Goal: Task Accomplishment & Management: Complete application form

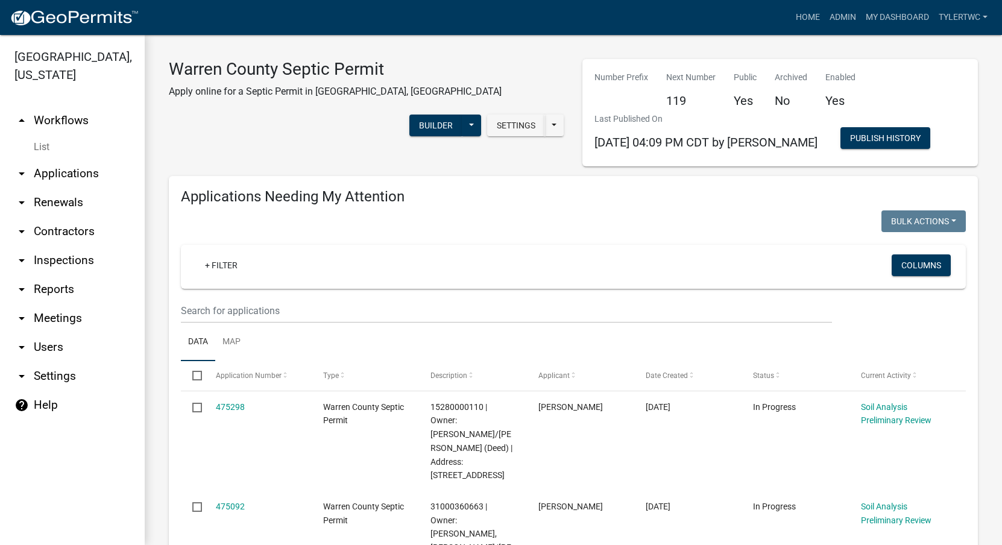
select select "2: 50"
select select "3: 100"
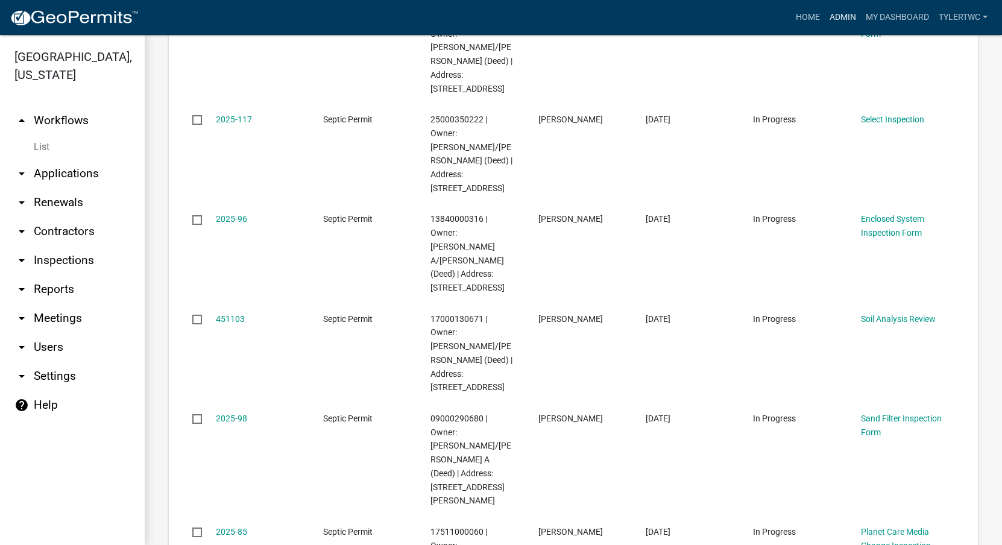
click at [838, 20] on link "Admin" at bounding box center [843, 17] width 36 height 23
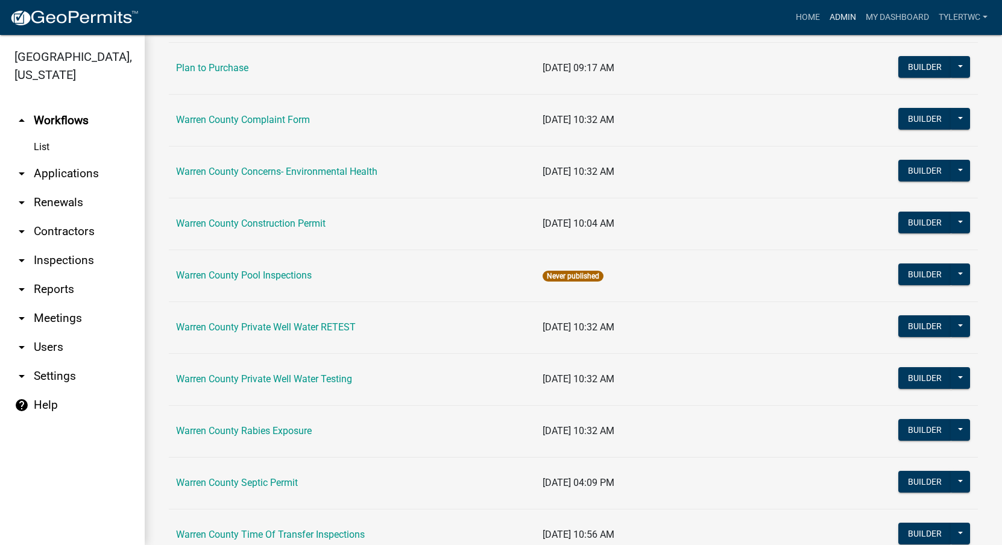
scroll to position [734, 0]
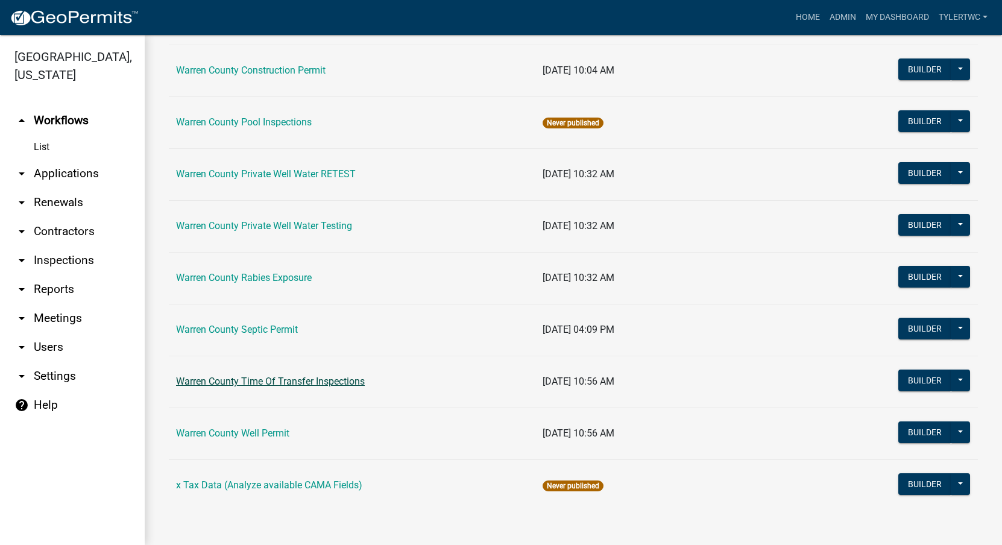
click at [259, 376] on link "Warren County Time Of Transfer Inspections" at bounding box center [270, 381] width 189 height 11
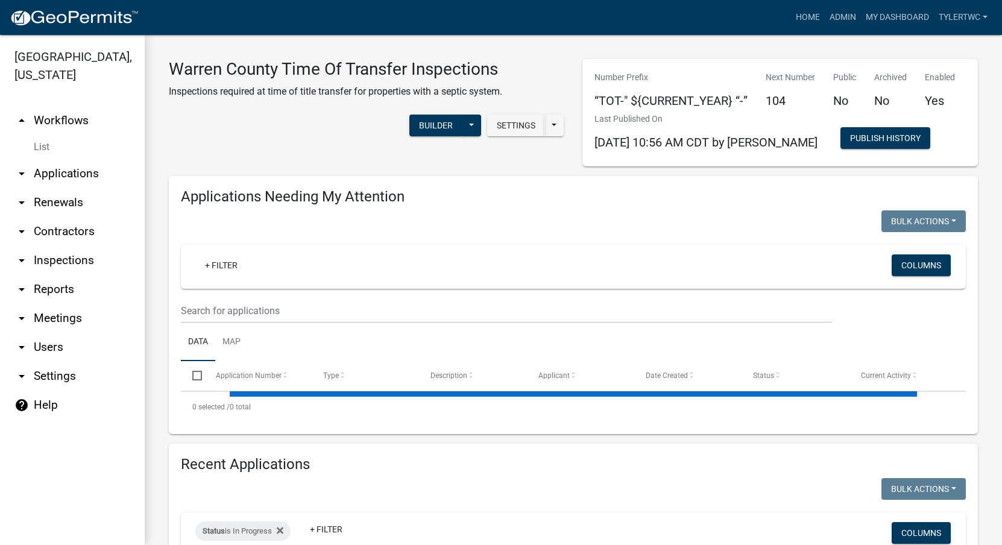
select select "2: 50"
select select "3: 100"
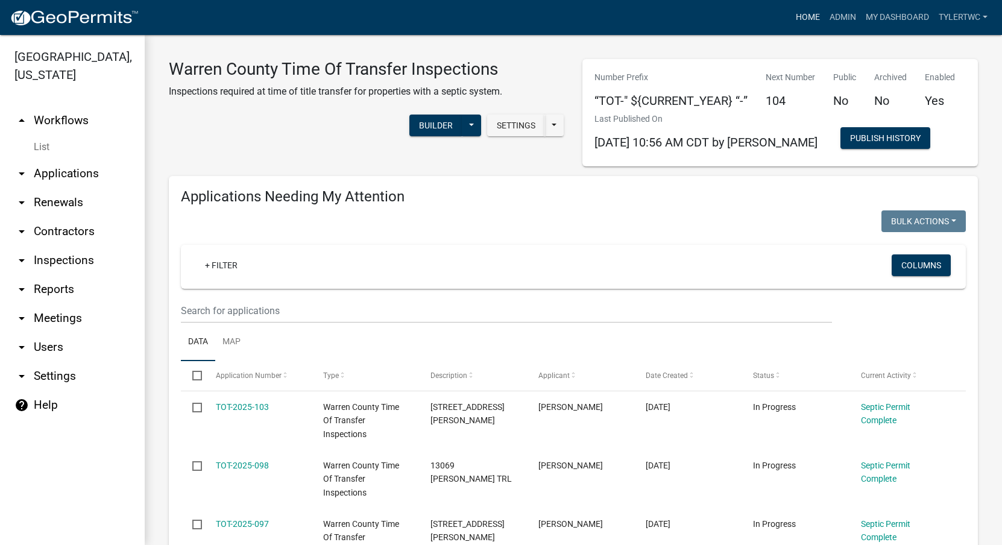
click at [806, 13] on link "Home" at bounding box center [808, 17] width 34 height 23
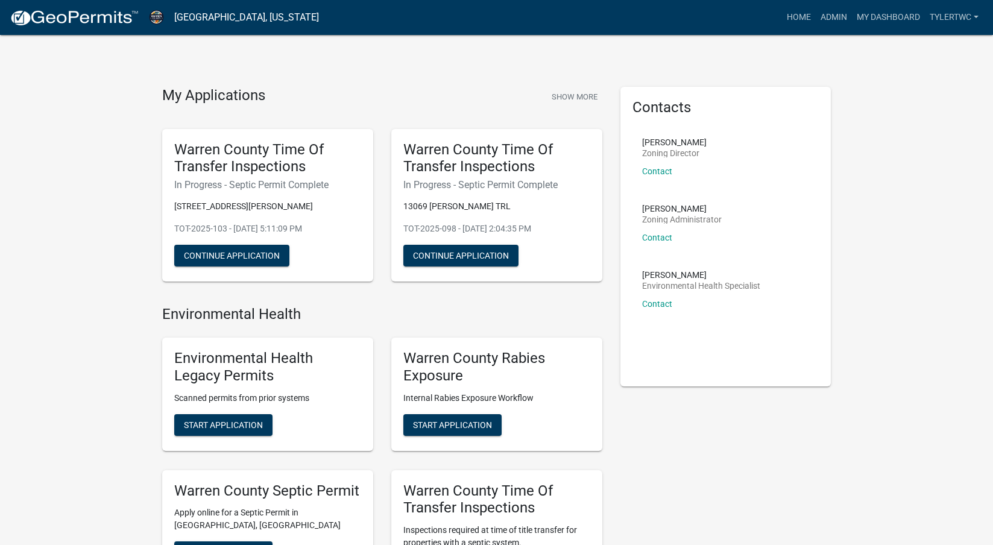
scroll to position [140, 0]
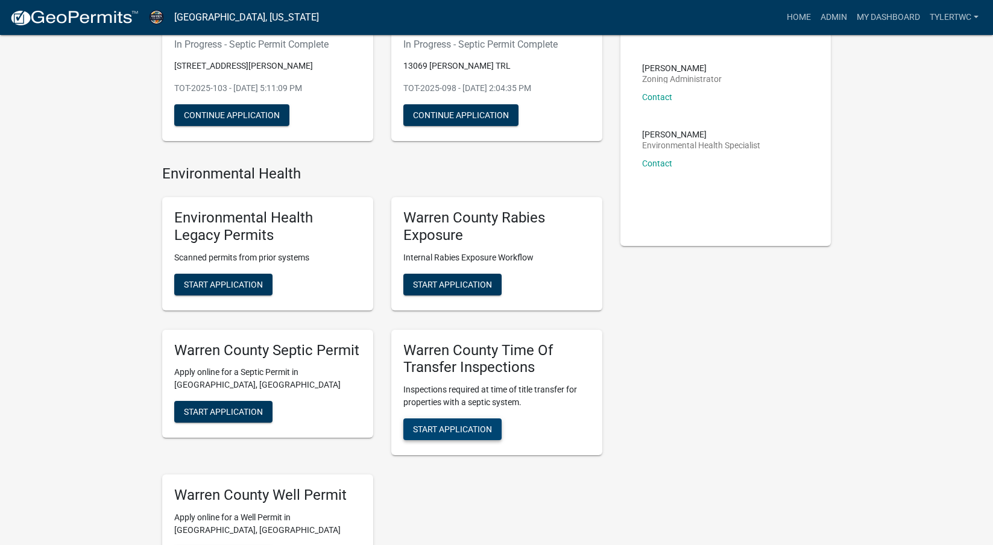
click at [443, 429] on span "Start Application" at bounding box center [452, 429] width 79 height 10
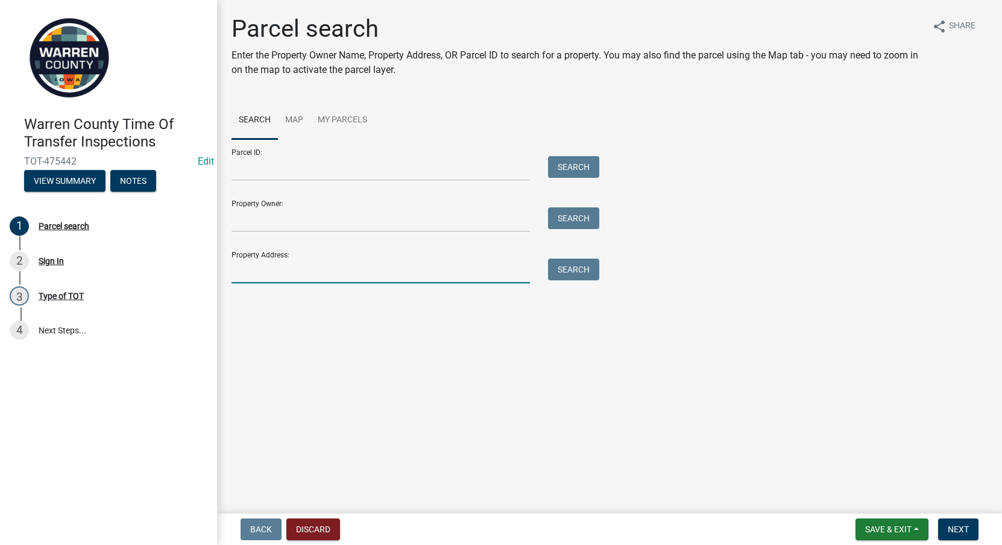
click at [339, 277] on input "Property Address:" at bounding box center [380, 271] width 298 height 25
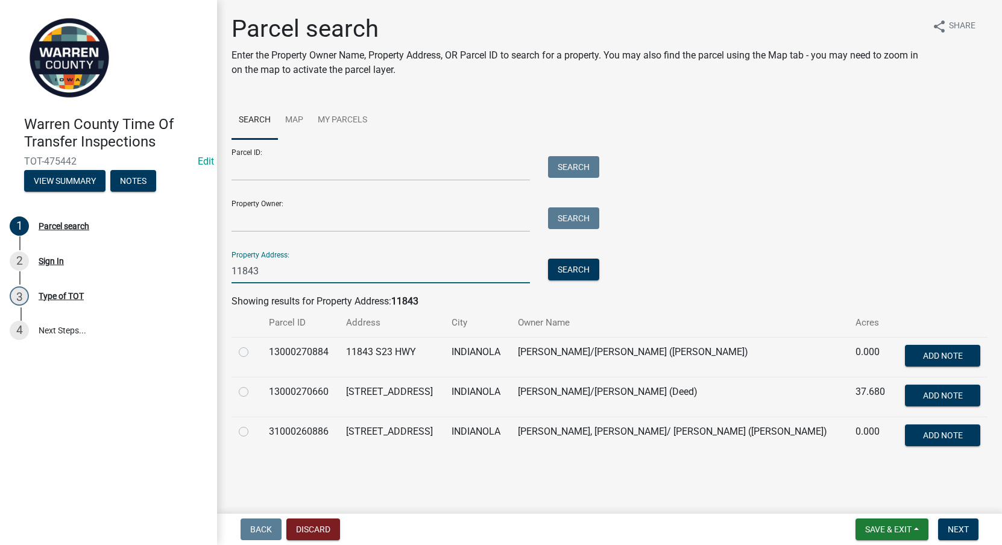
type input "11843"
click at [253, 385] on label at bounding box center [253, 385] width 0 height 0
click at [253, 388] on input "radio" at bounding box center [257, 389] width 8 height 8
radio input "true"
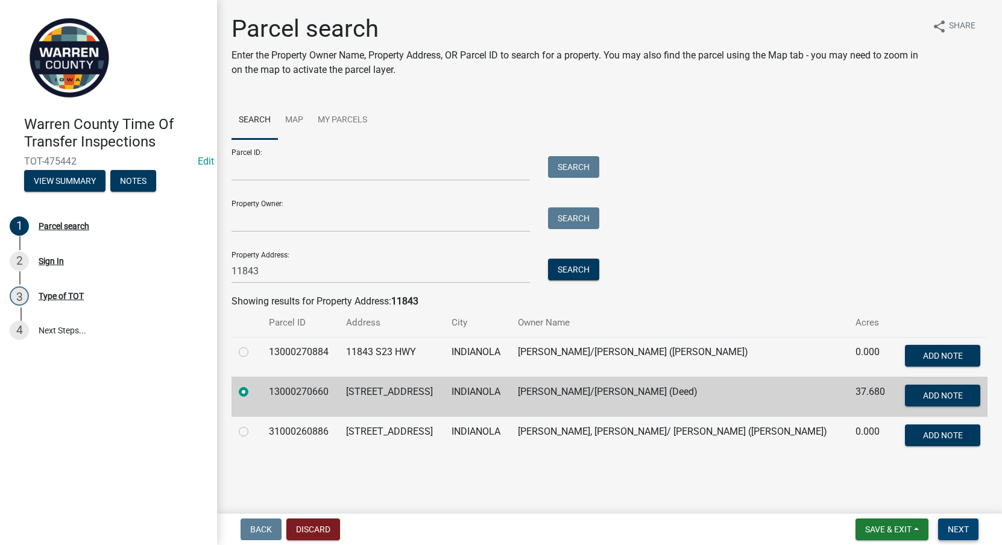
click at [958, 529] on span "Next" at bounding box center [958, 529] width 21 height 10
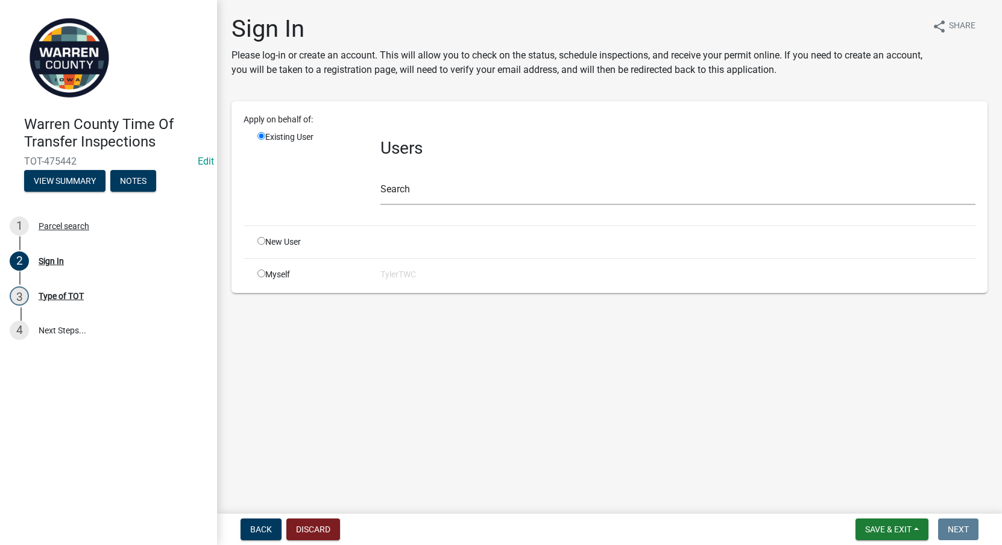
click at [259, 277] on input "radio" at bounding box center [261, 273] width 8 height 8
radio input "true"
radio input "false"
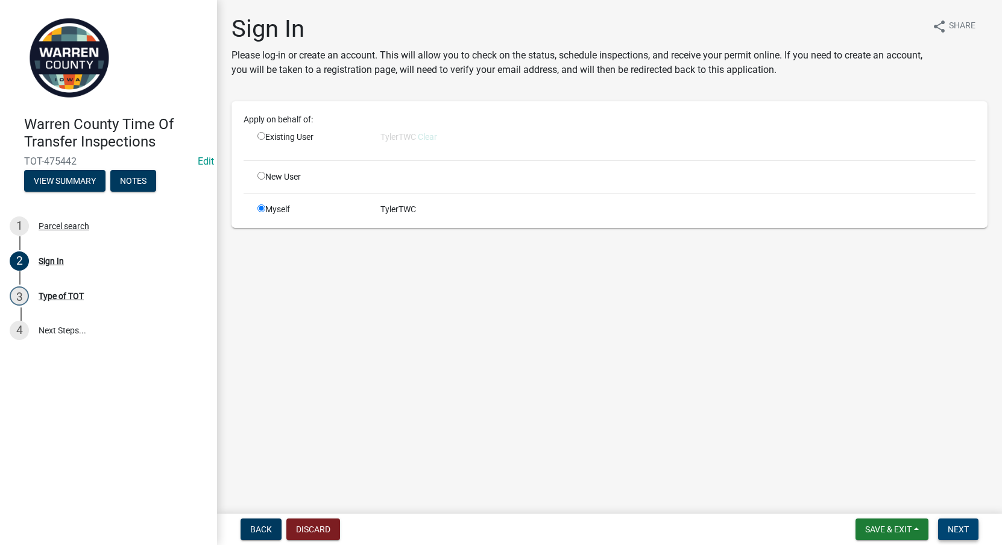
click at [952, 529] on span "Next" at bounding box center [958, 529] width 21 height 10
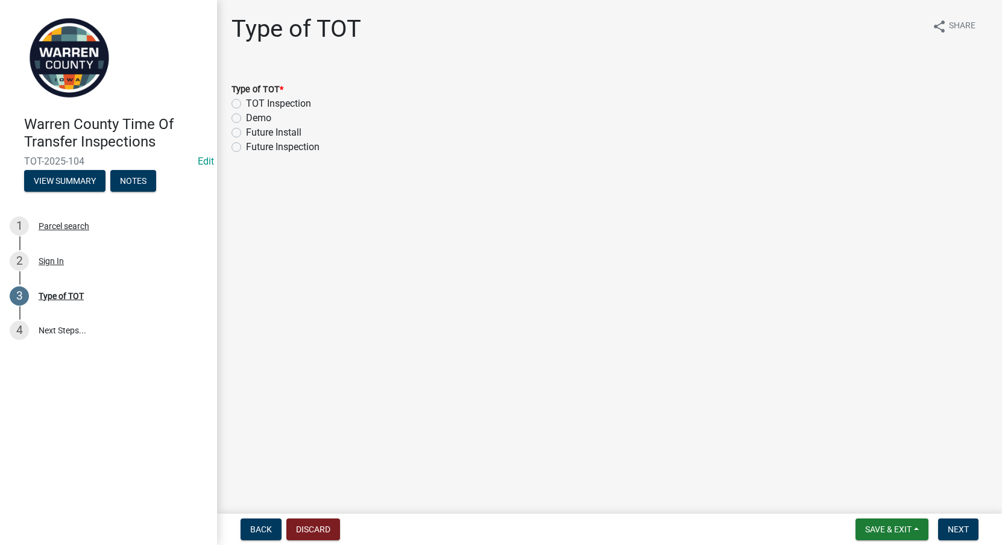
click at [246, 99] on label "TOT Inspection" at bounding box center [278, 103] width 65 height 14
click at [246, 99] on input "TOT Inspection" at bounding box center [250, 100] width 8 height 8
radio input "true"
click at [948, 521] on button "Next" at bounding box center [958, 529] width 40 height 22
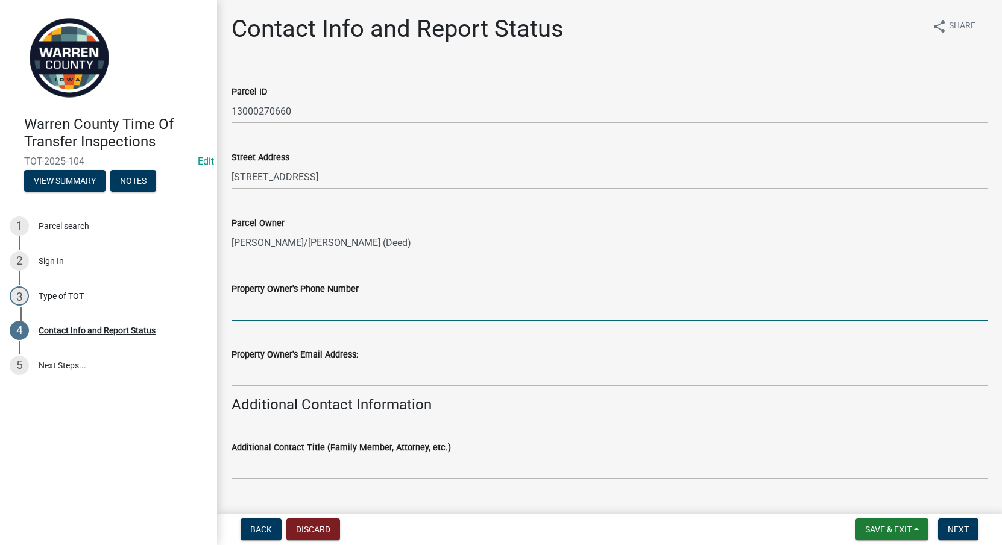
click at [335, 312] on input "Property Owner's Phone Number" at bounding box center [609, 308] width 756 height 25
type input "[PHONE_NUMBER]"
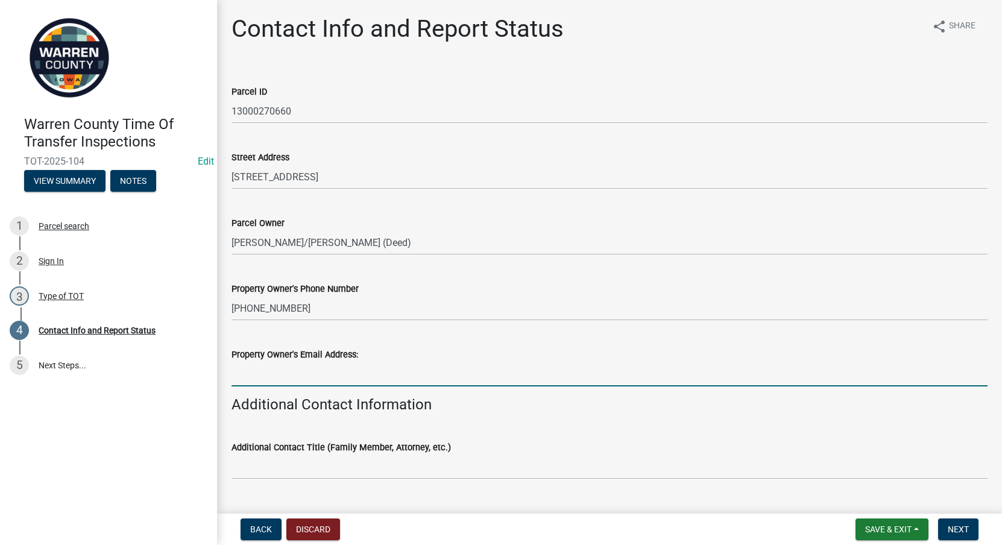
click at [333, 367] on input "Property Owner's Email Address:" at bounding box center [609, 374] width 756 height 25
paste input "[EMAIL_ADDRESS][DOMAIN_NAME]"
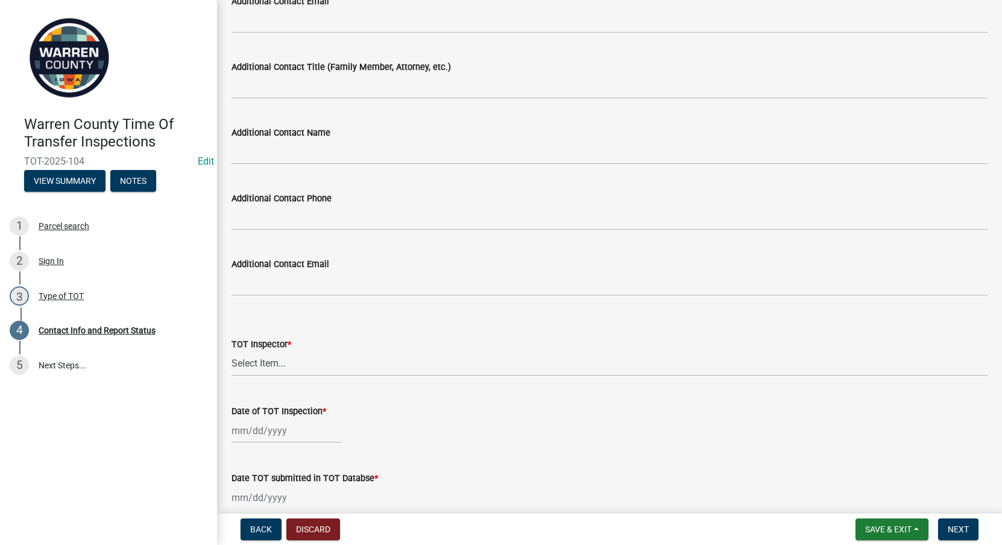
scroll to position [984, 0]
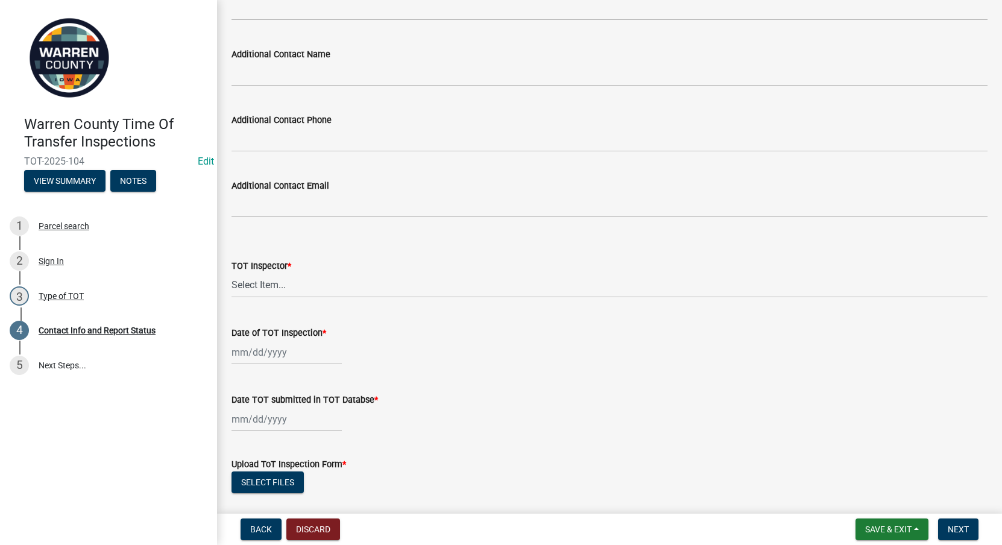
type input "[EMAIL_ADDRESS][DOMAIN_NAME]"
click at [254, 277] on select "Select Item... [PERSON_NAME] #13190 [PERSON_NAME] #8479 [PERSON_NAME] #2007 [PE…" at bounding box center [609, 285] width 756 height 25
click at [231, 273] on select "Select Item... [PERSON_NAME] #13190 [PERSON_NAME] #8479 [PERSON_NAME] #2007 [PE…" at bounding box center [609, 285] width 756 height 25
select select "147d66a1-3ba2-4e16-8965-85022ebdf561"
select select "9"
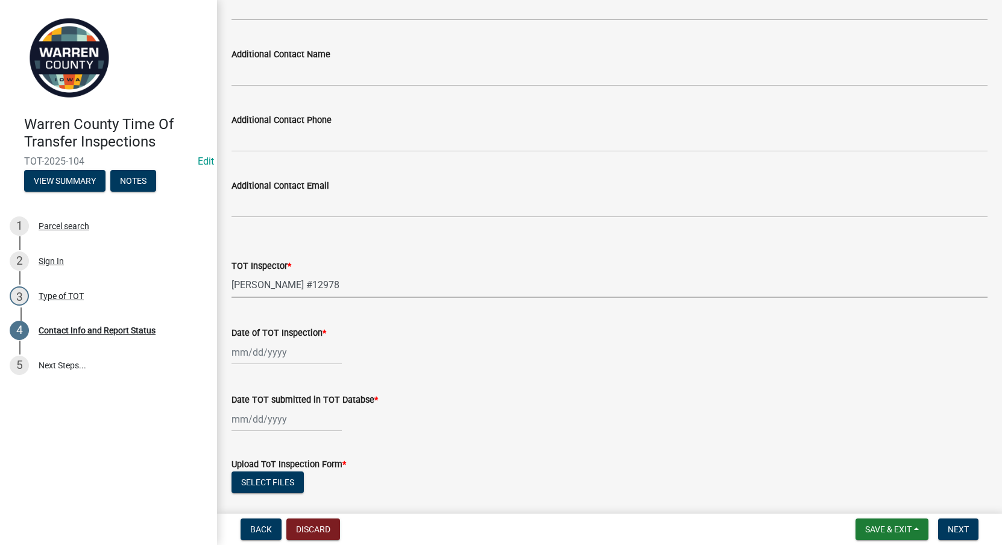
select select "2025"
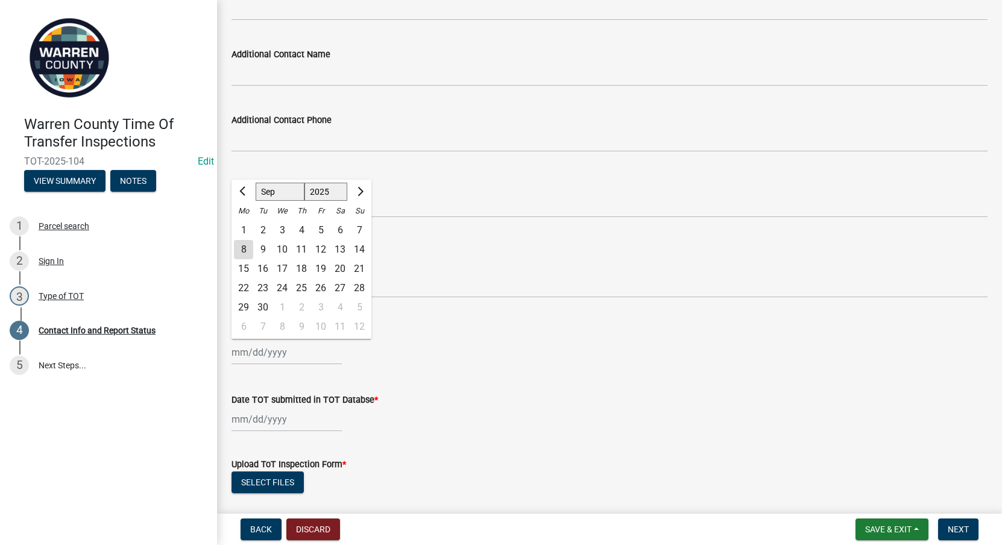
click at [257, 357] on div "[PERSON_NAME] Feb Mar Apr [PERSON_NAME][DATE] Oct Nov [DATE] 1526 1527 1528 152…" at bounding box center [286, 352] width 110 height 25
click at [321, 228] on div "5" at bounding box center [320, 230] width 19 height 19
type input "[DATE]"
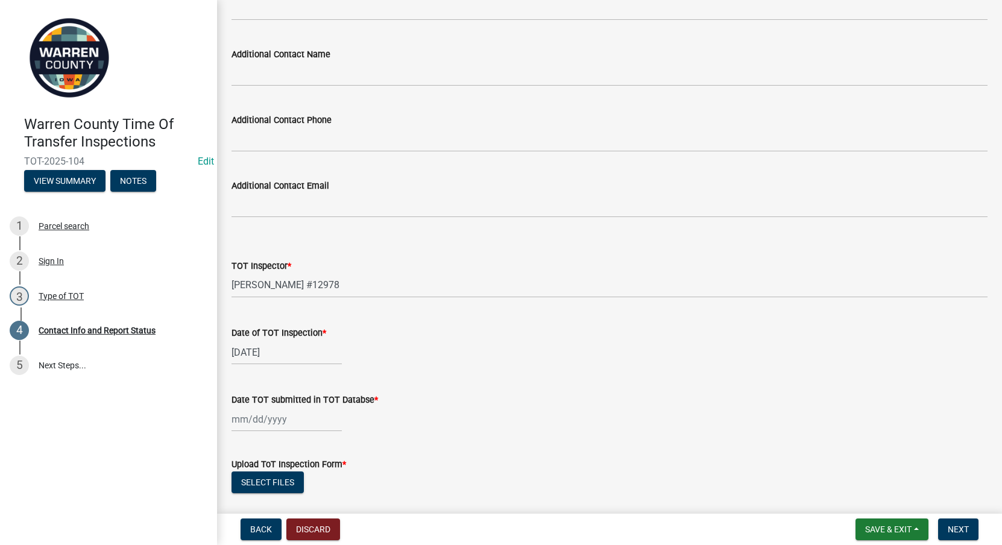
click at [239, 418] on div at bounding box center [286, 419] width 110 height 25
select select "9"
select select "2025"
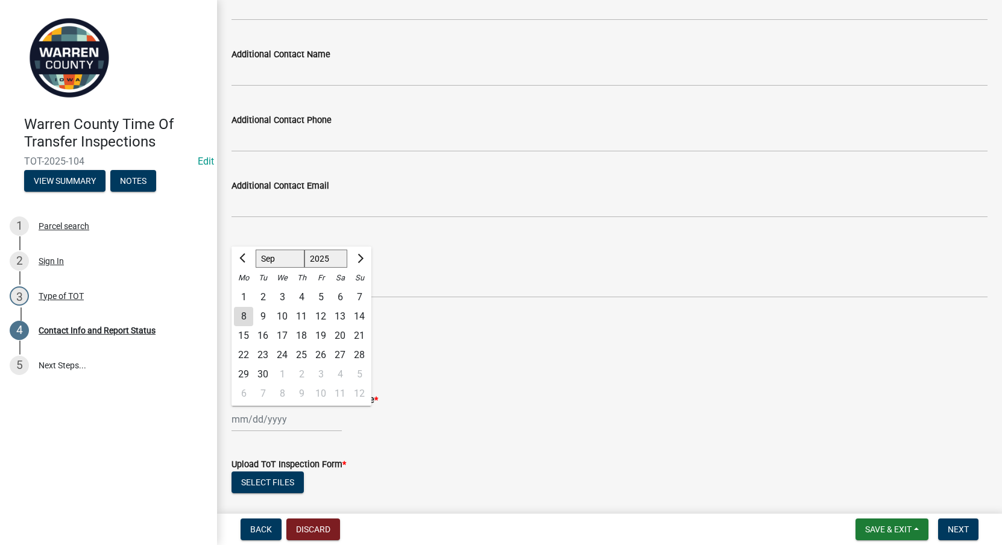
click at [324, 295] on div "5" at bounding box center [320, 297] width 19 height 19
type input "[DATE]"
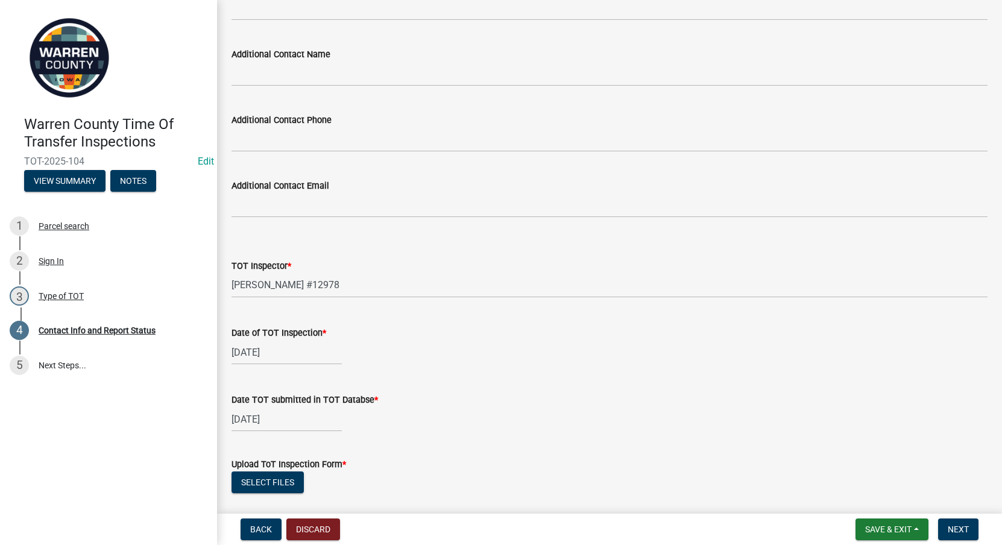
click at [532, 334] on div "Date of TOT Inspection *" at bounding box center [609, 332] width 756 height 14
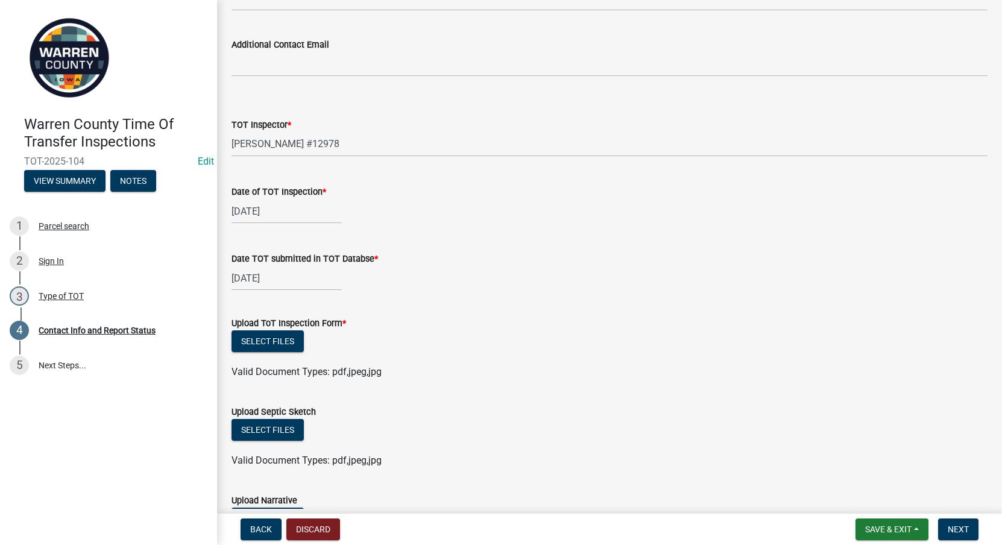
scroll to position [1266, 0]
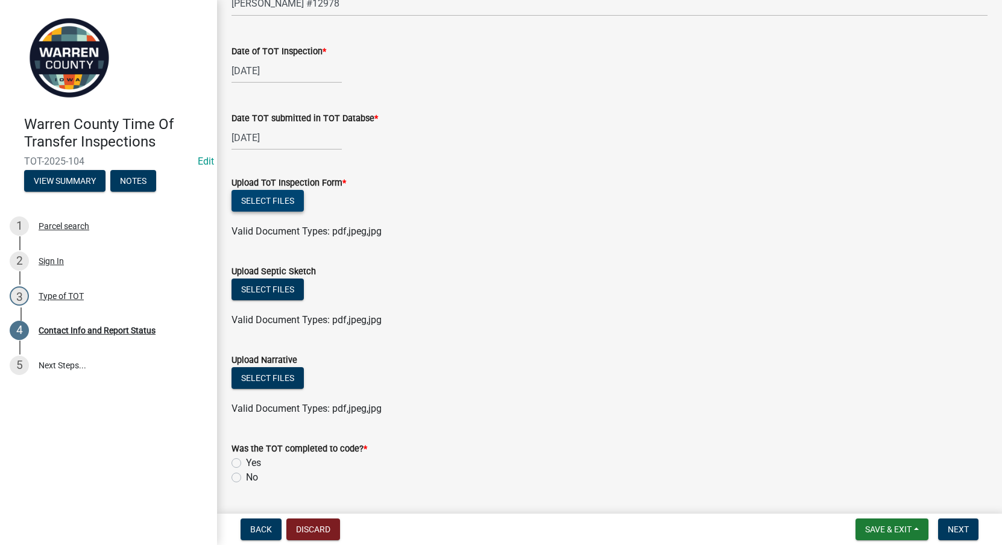
click at [269, 204] on button "Select files" at bounding box center [267, 201] width 72 height 22
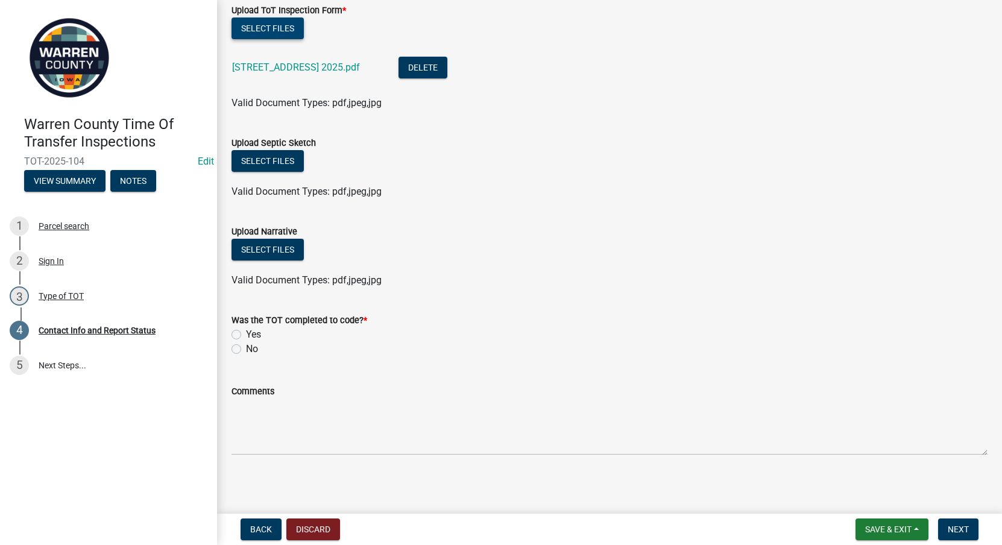
scroll to position [1441, 0]
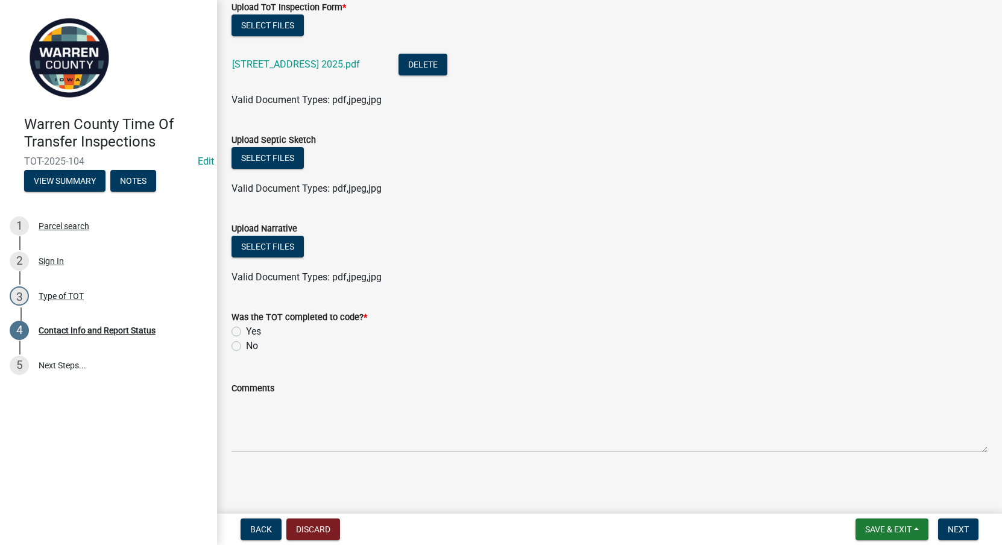
click at [246, 333] on label "Yes" at bounding box center [253, 331] width 15 height 14
click at [246, 332] on input "Yes" at bounding box center [250, 328] width 8 height 8
radio input "true"
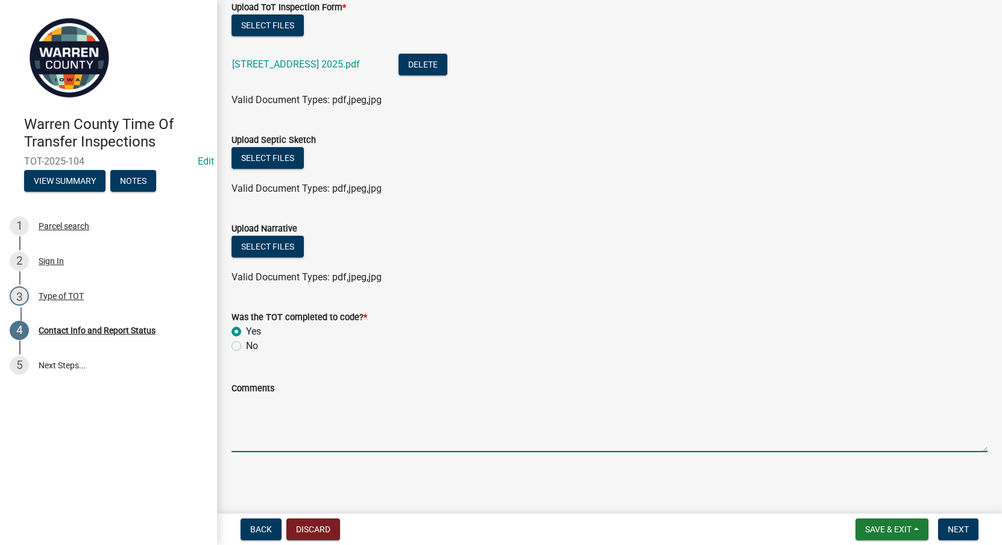
click at [392, 409] on textarea "Comments" at bounding box center [609, 423] width 756 height 57
paste textarea "New code compliant system required."
type textarea "New code compliant system required."
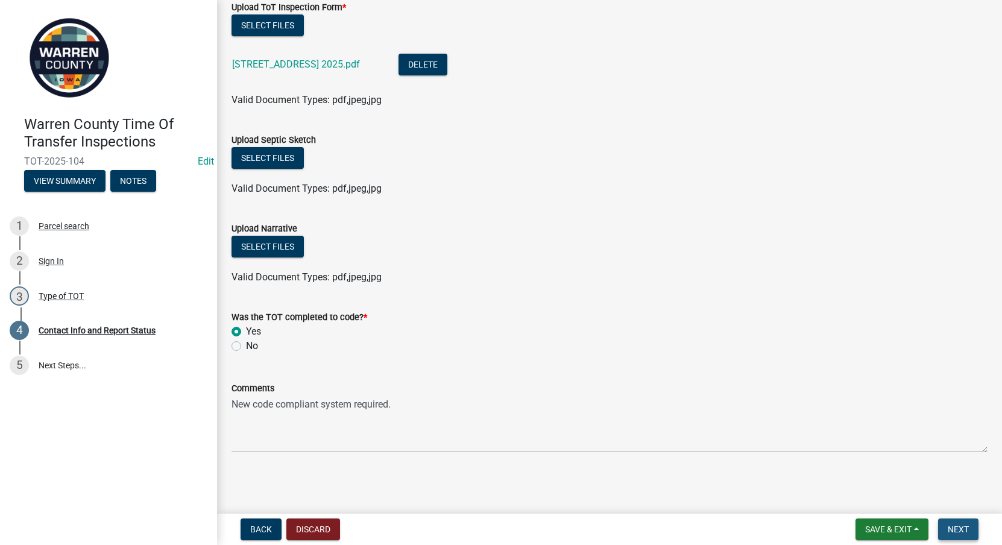
click at [960, 526] on span "Next" at bounding box center [958, 529] width 21 height 10
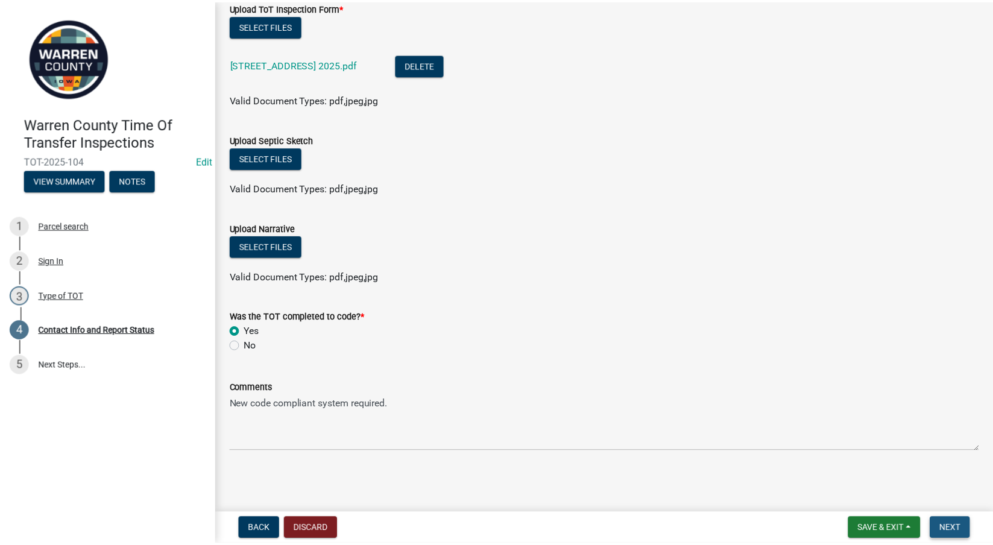
scroll to position [0, 0]
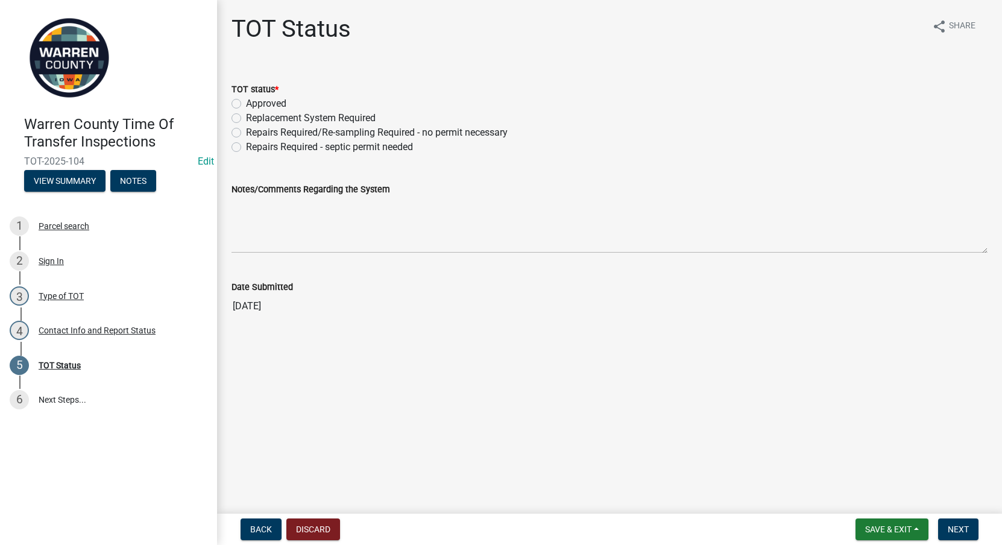
click at [246, 116] on label "Replacement System Required" at bounding box center [311, 118] width 130 height 14
click at [246, 116] on input "Replacement System Required" at bounding box center [250, 115] width 8 height 8
radio input "true"
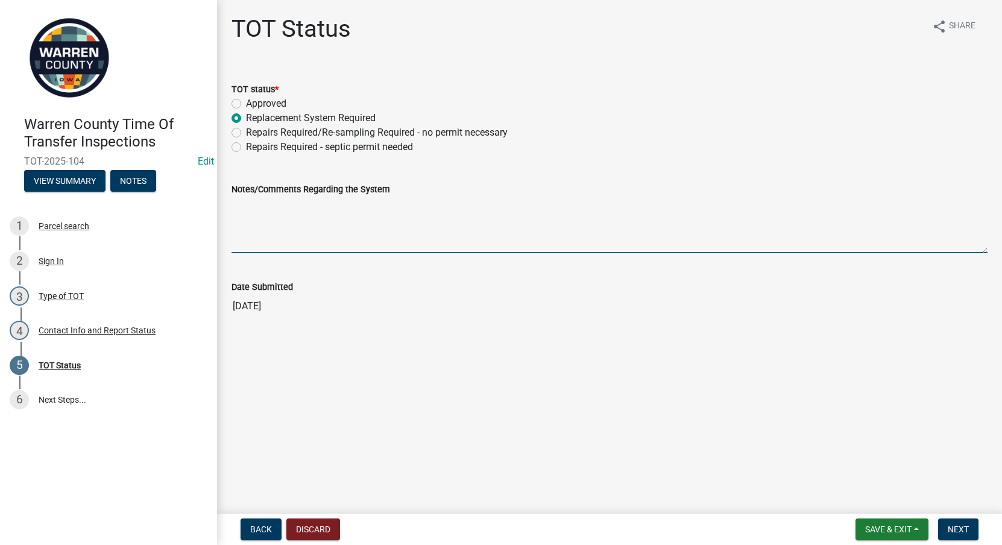
drag, startPoint x: 254, startPoint y: 233, endPoint x: 252, endPoint y: 227, distance: 6.3
click at [253, 231] on textarea "Notes/Comments Regarding the System" at bounding box center [609, 224] width 756 height 57
paste textarea "New code compliant system required."
type textarea "New code compliant system required."
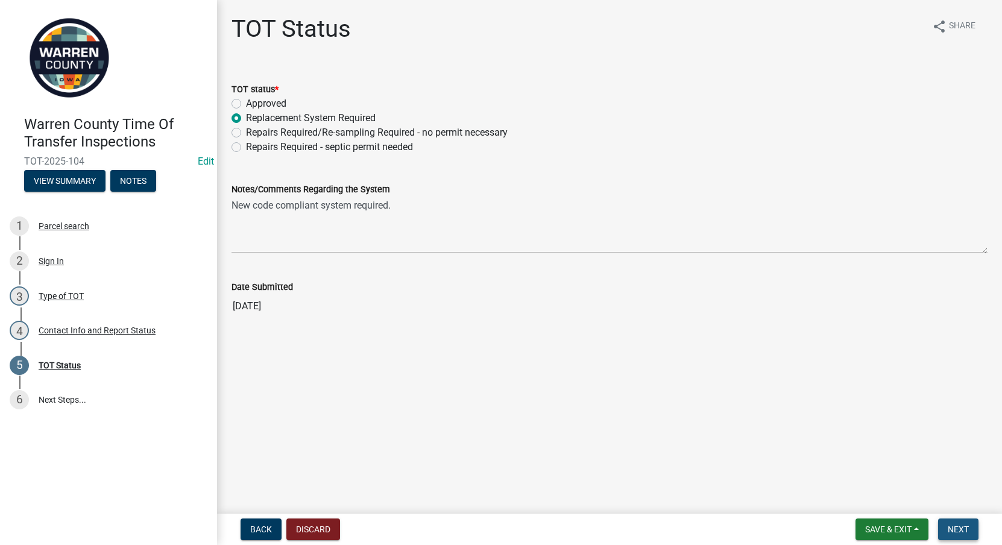
click at [970, 530] on button "Next" at bounding box center [958, 529] width 40 height 22
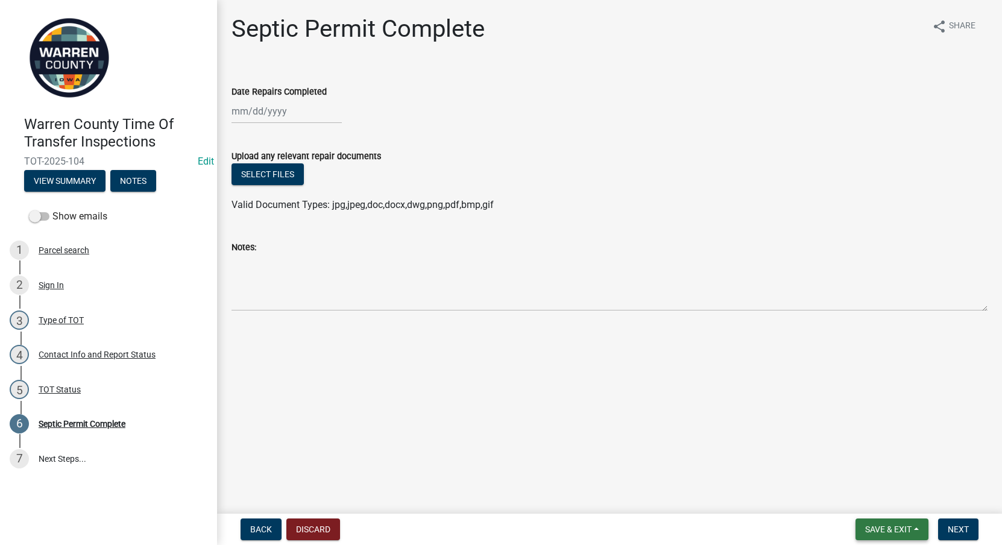
click at [907, 522] on button "Save & Exit" at bounding box center [891, 529] width 73 height 22
click at [884, 493] on button "Save & Exit" at bounding box center [880, 497] width 96 height 29
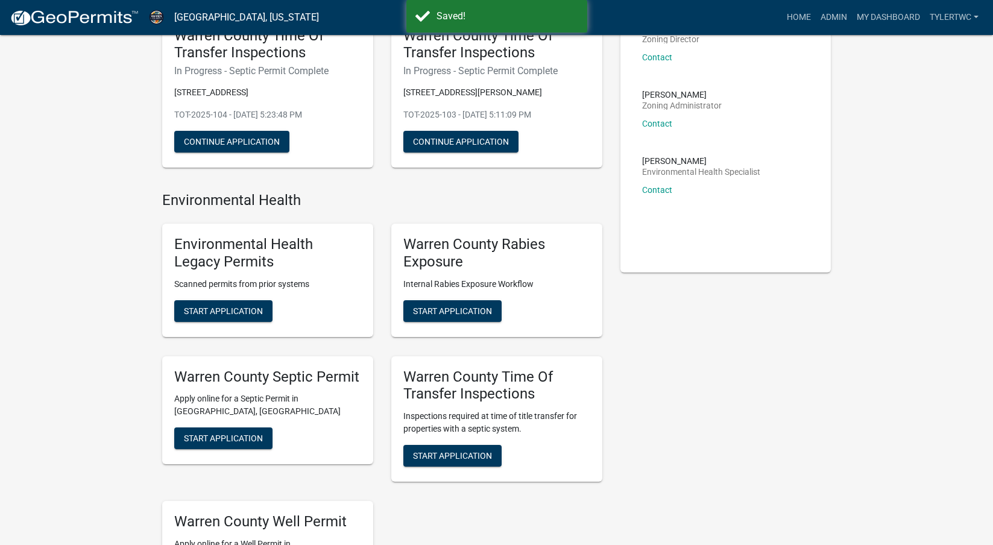
scroll to position [140, 0]
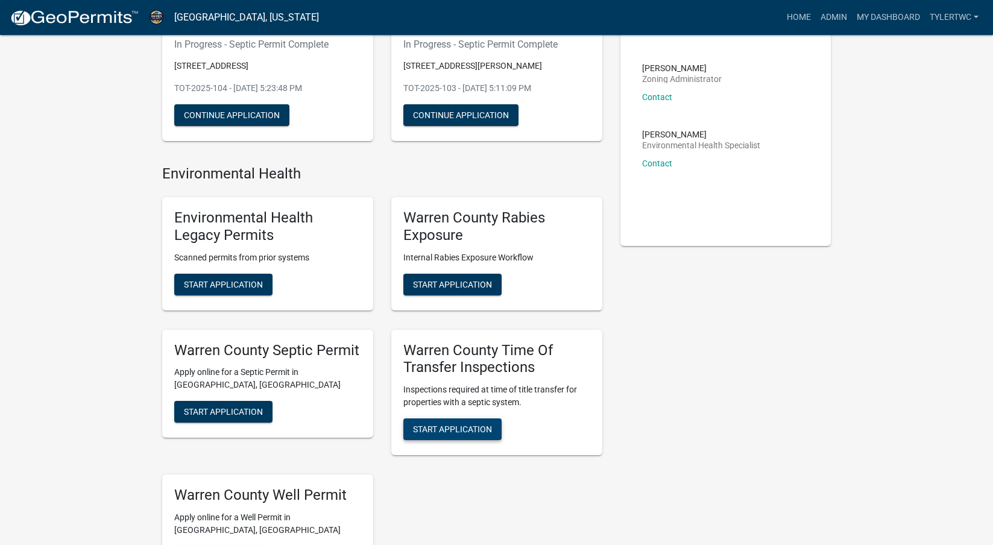
click at [475, 425] on span "Start Application" at bounding box center [452, 429] width 79 height 10
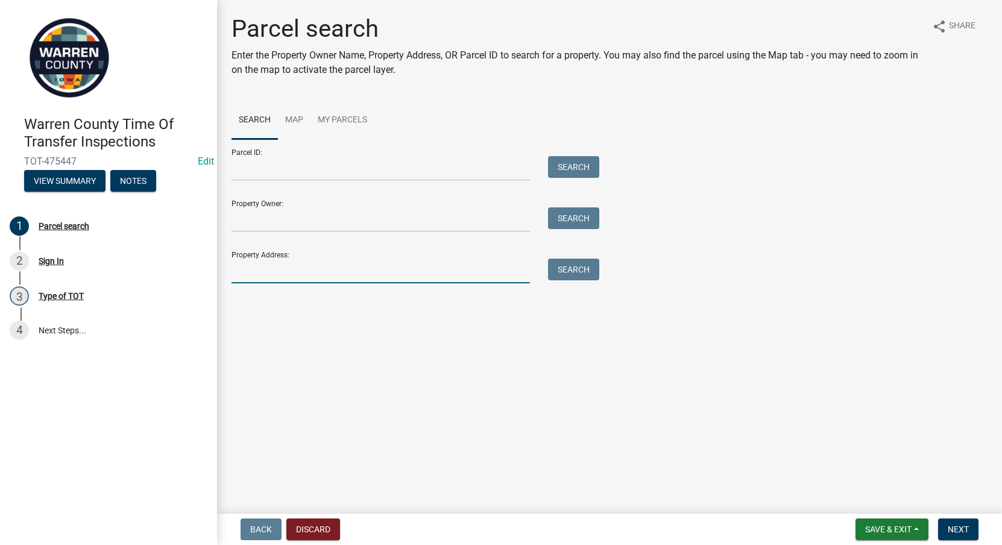
click at [250, 271] on input "Property Address:" at bounding box center [380, 271] width 298 height 25
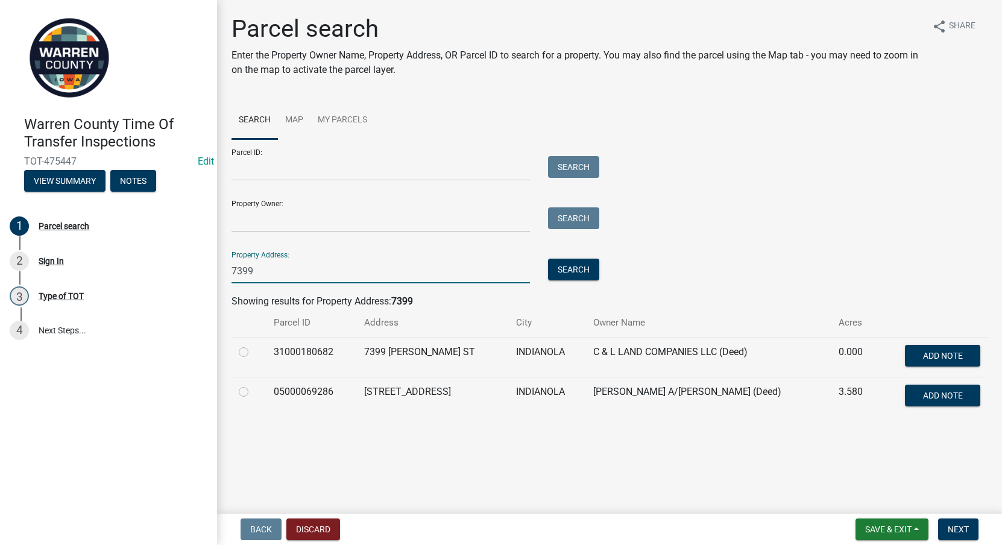
type input "7399"
click at [253, 385] on label at bounding box center [253, 385] width 0 height 0
click at [253, 389] on input "radio" at bounding box center [257, 389] width 8 height 8
radio input "true"
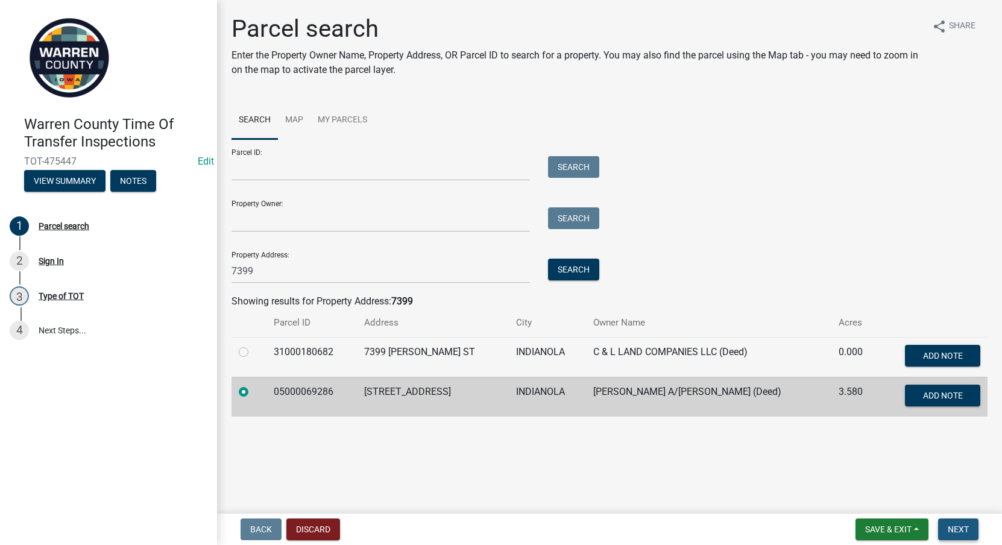
click at [956, 526] on span "Next" at bounding box center [958, 529] width 21 height 10
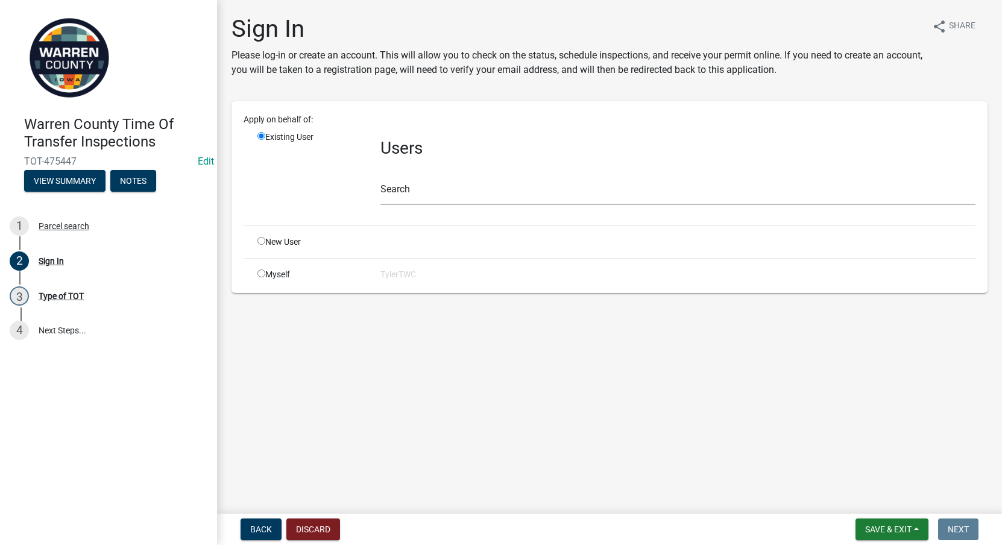
click at [262, 271] on input "radio" at bounding box center [261, 273] width 8 height 8
radio input "true"
radio input "false"
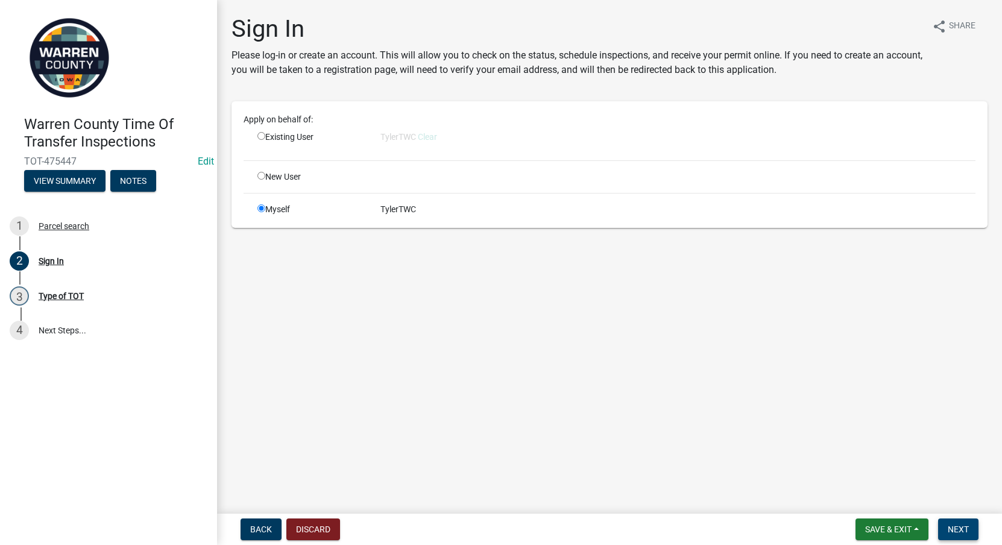
click at [966, 527] on span "Next" at bounding box center [958, 529] width 21 height 10
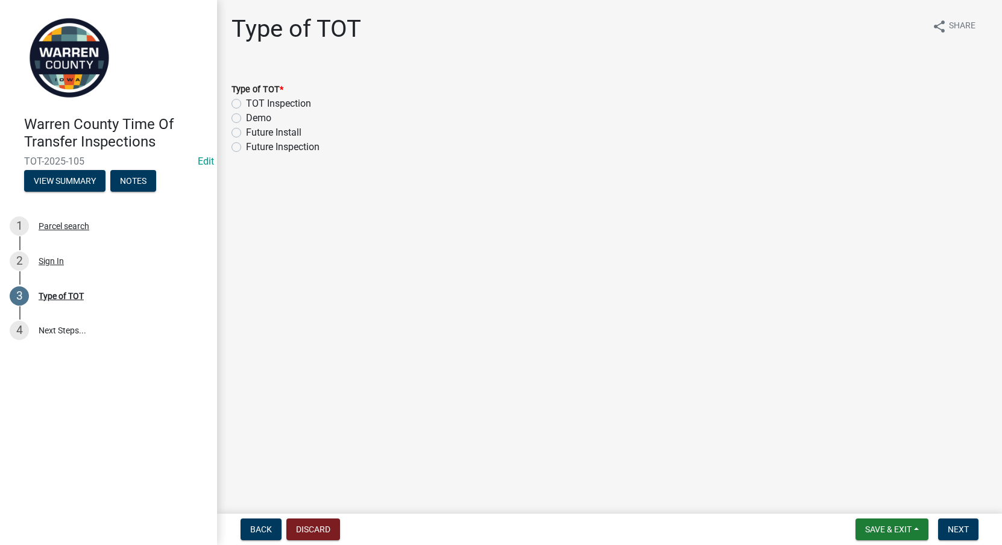
click at [246, 102] on label "TOT Inspection" at bounding box center [278, 103] width 65 height 14
click at [246, 102] on input "TOT Inspection" at bounding box center [250, 100] width 8 height 8
radio input "true"
click at [962, 535] on button "Next" at bounding box center [958, 529] width 40 height 22
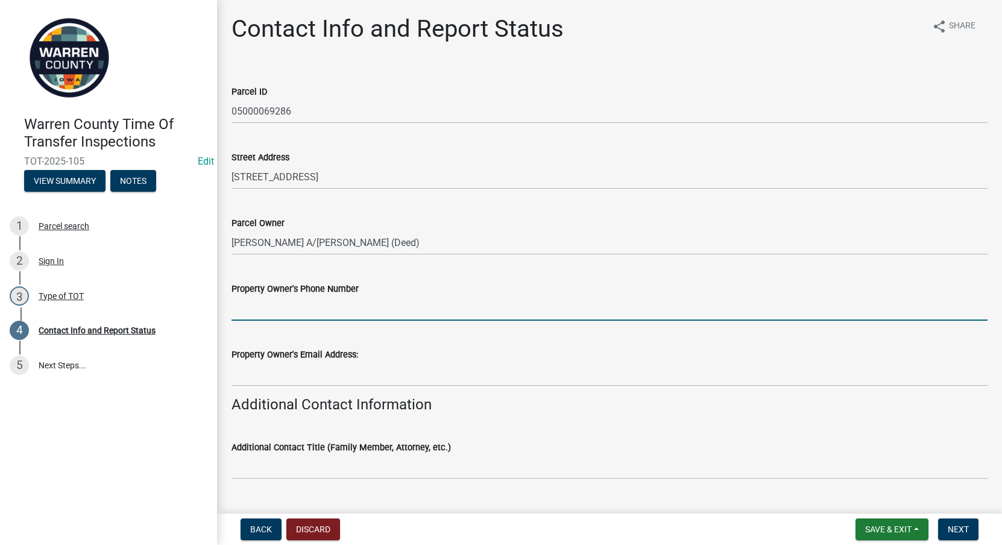
click at [283, 304] on input "Property Owner's Phone Number" at bounding box center [609, 308] width 756 height 25
paste input "􀀘􀀏􀀘􀀰􀀖􀀐􀀘􀀰􀀕􀀘􀀙􀀕"
type input "􀀘􀀏􀀘􀀰􀀖􀀐􀀘􀀰􀀕􀀘􀀙􀀕"
drag, startPoint x: 366, startPoint y: 304, endPoint x: 175, endPoint y: 303, distance: 190.5
click at [175, 303] on div "Warren County Time Of Transfer Inspections TOT-2025-105 Edit View Summary Notes…" at bounding box center [501, 272] width 1002 height 545
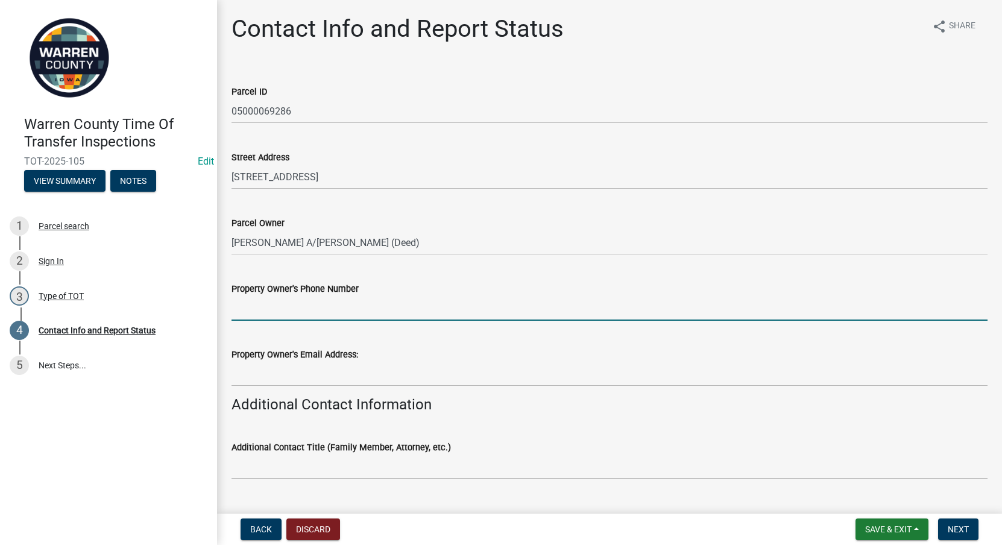
click at [319, 307] on input "Property Owner's Phone Number" at bounding box center [609, 308] width 756 height 25
type input "[PHONE_NUMBER]"
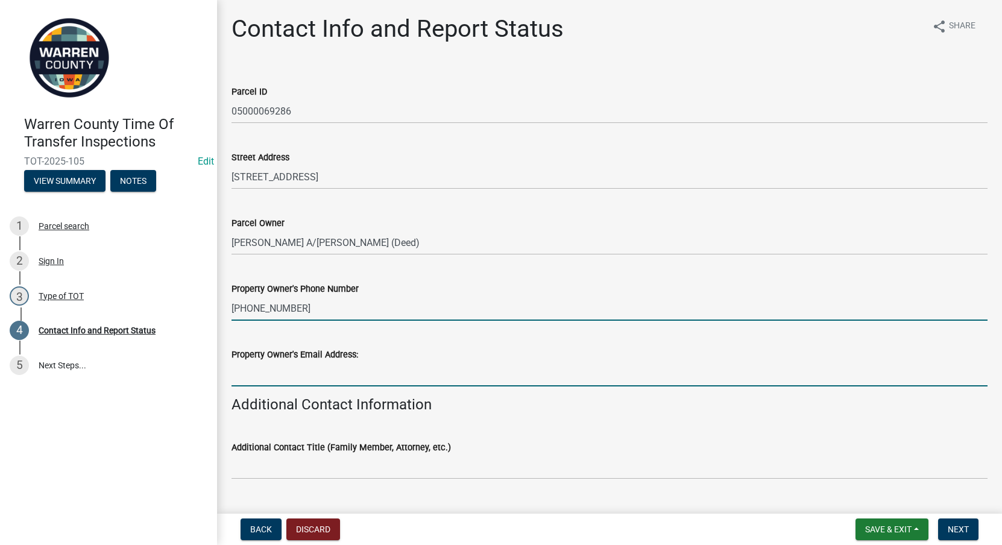
click at [295, 367] on input "Property Owner's Email Address:" at bounding box center [609, 374] width 756 height 25
paste input "􀀪􀀜􀀞􀀥􀀩􀀞􀀣􀀬􀀪􀀪􀀣􀀦􀀛􀀫􀀚􀀑􀀭􀀮􀀬􀀣􀀢􀀥􀀯􀀪􀀤􀀬"
type input "􀀪􀀜􀀞􀀥􀀩􀀞􀀣􀀬􀀪􀀪􀀣􀀦􀀛􀀫􀀚􀀑􀀭􀀮􀀬􀀣􀀢􀀥􀀯􀀪􀀤􀀬"
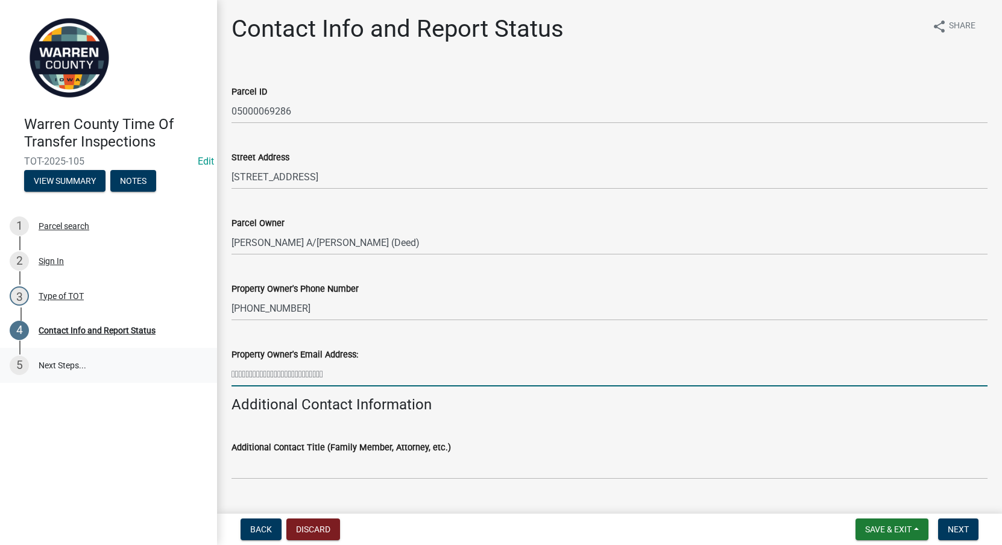
drag, startPoint x: 442, startPoint y: 374, endPoint x: 212, endPoint y: 377, distance: 230.3
click at [212, 377] on div "Warren County Time Of Transfer Inspections TOT-2025-105 Edit View Summary Notes…" at bounding box center [501, 272] width 1002 height 545
click at [283, 371] on input "Property Owner's Email Address:" at bounding box center [609, 374] width 756 height 25
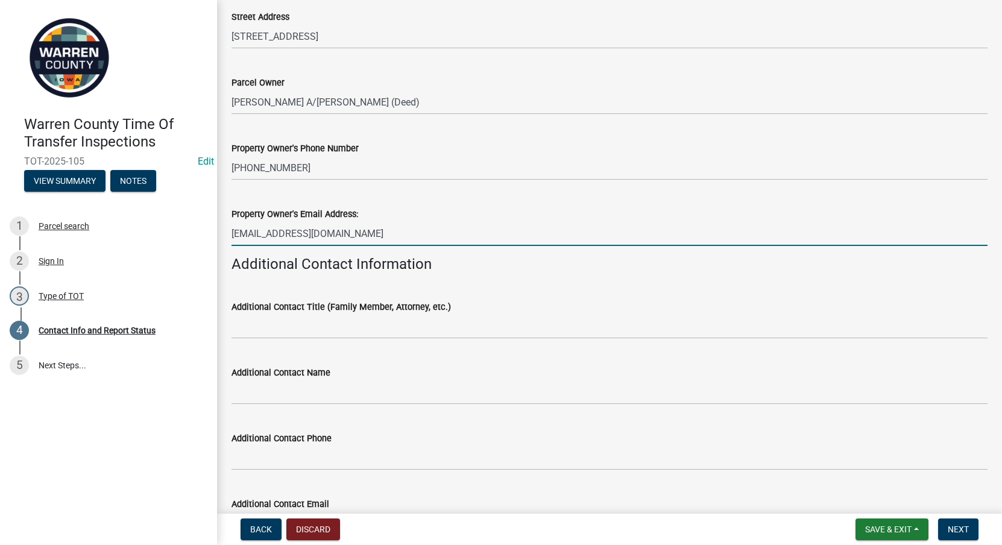
type input "[EMAIL_ADDRESS][DOMAIN_NAME]"
click at [288, 333] on input "Additional Contact Title (Family Member, Attorney, etc.)" at bounding box center [609, 326] width 756 height 25
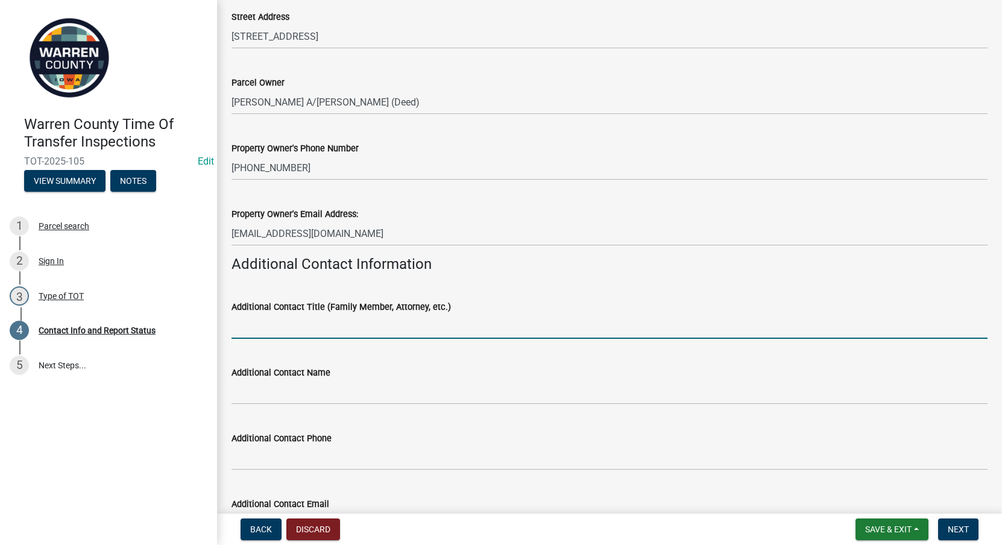
type input "Realtor"
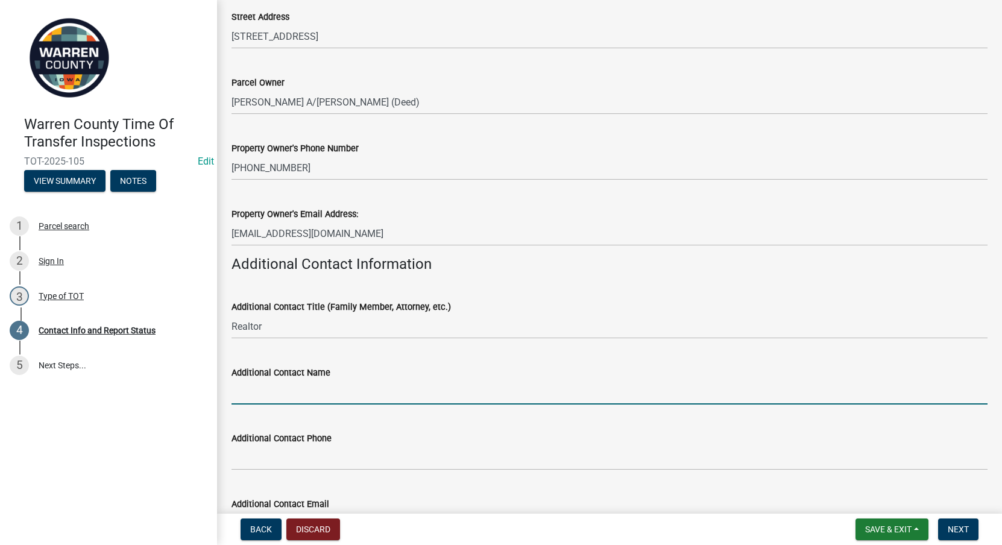
click at [301, 389] on input "Additional Contact Name" at bounding box center [609, 392] width 756 height 25
type input "[PERSON_NAME]"
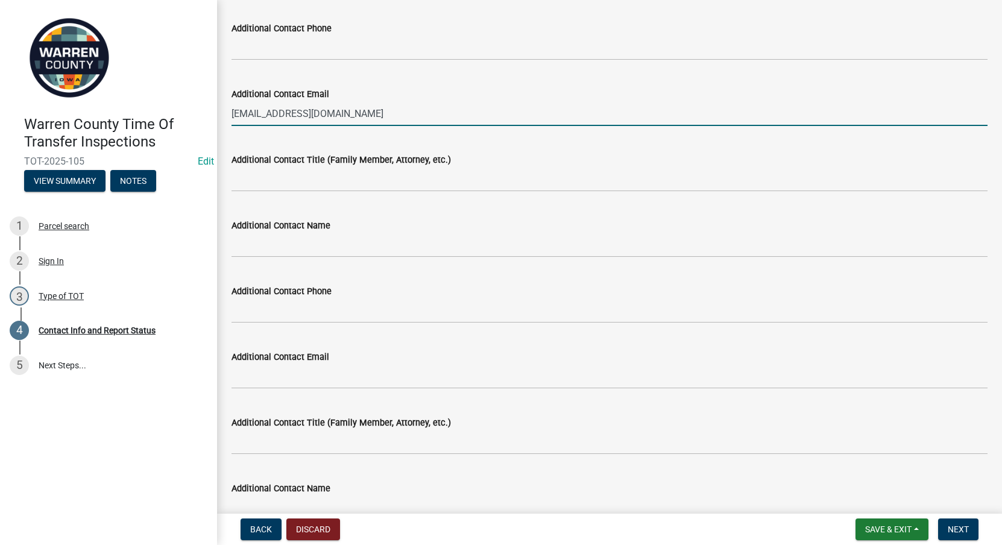
scroll to position [972, 0]
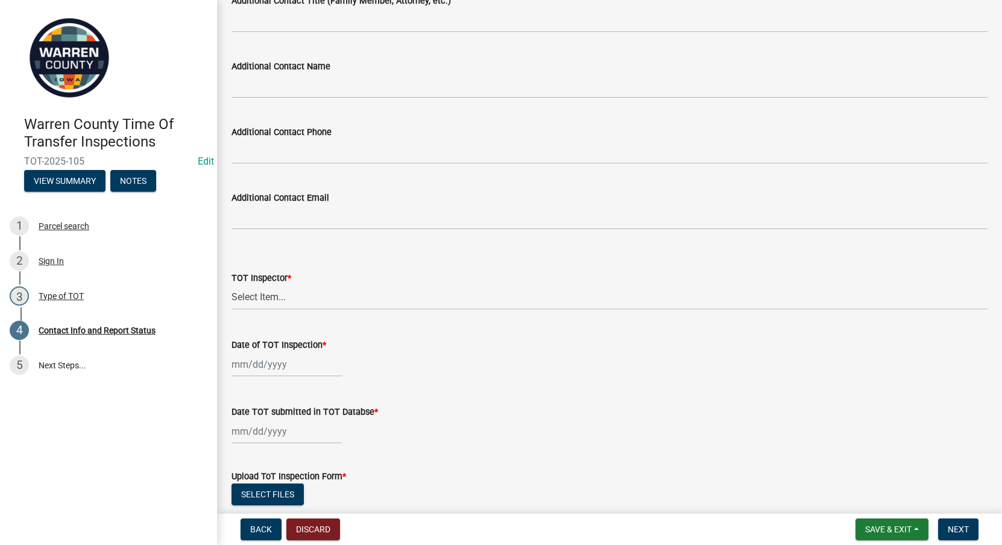
type input "[EMAIL_ADDRESS][DOMAIN_NAME]"
click at [268, 294] on select "Select Item... [PERSON_NAME] #13190 [PERSON_NAME] #8479 [PERSON_NAME] #2007 [PE…" at bounding box center [609, 297] width 756 height 25
click at [231, 285] on select "Select Item... [PERSON_NAME] #13190 [PERSON_NAME] #8479 [PERSON_NAME] #2007 [PE…" at bounding box center [609, 297] width 756 height 25
select select "bb0a5943-fbd2-4dc2-be90-36d1aa9a9032"
select select "9"
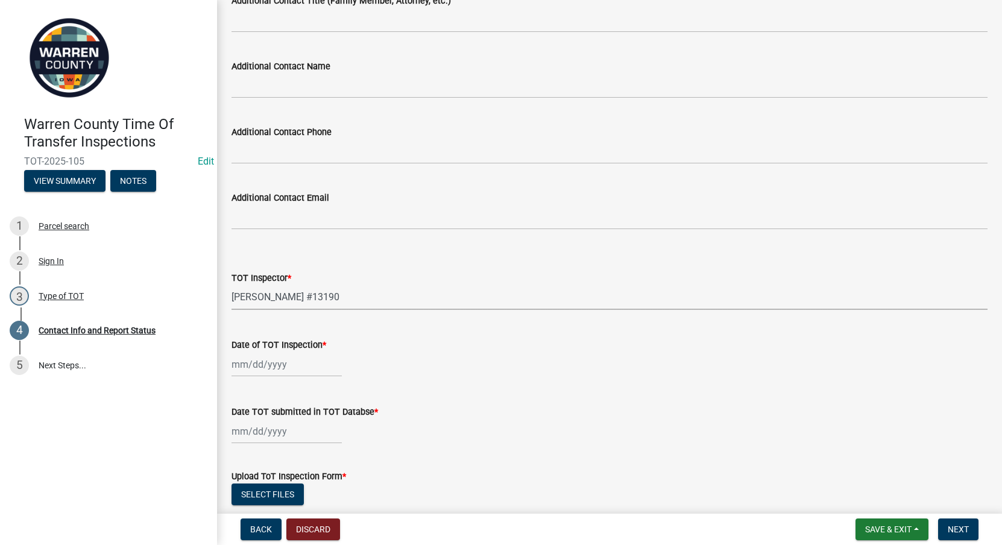
select select "2025"
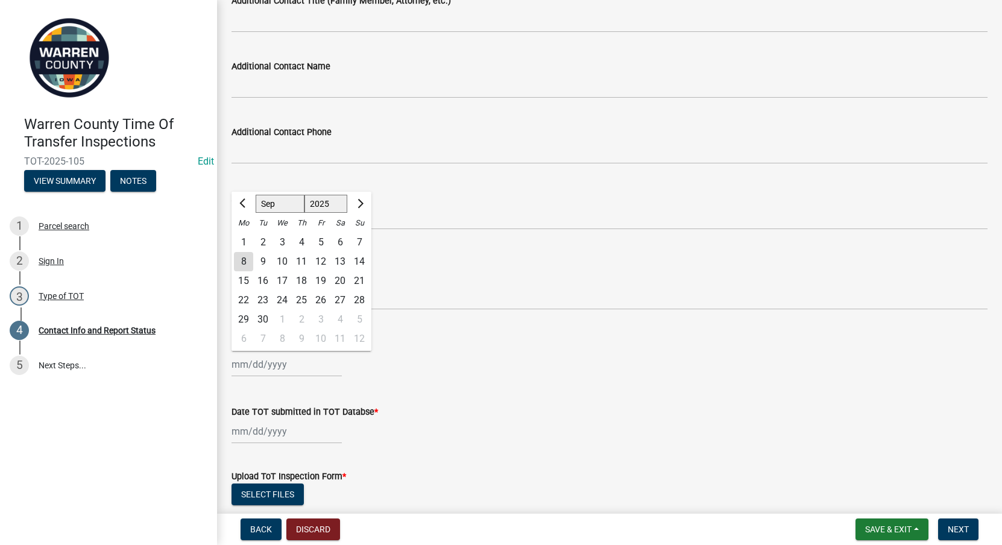
click at [270, 363] on div "[PERSON_NAME] Feb Mar Apr [PERSON_NAME][DATE] Oct Nov [DATE] 1526 1527 1528 152…" at bounding box center [286, 364] width 110 height 25
click at [240, 207] on button "Previous month" at bounding box center [243, 203] width 14 height 19
select select "8"
click at [260, 315] on div "26" at bounding box center [262, 319] width 19 height 19
type input "[DATE]"
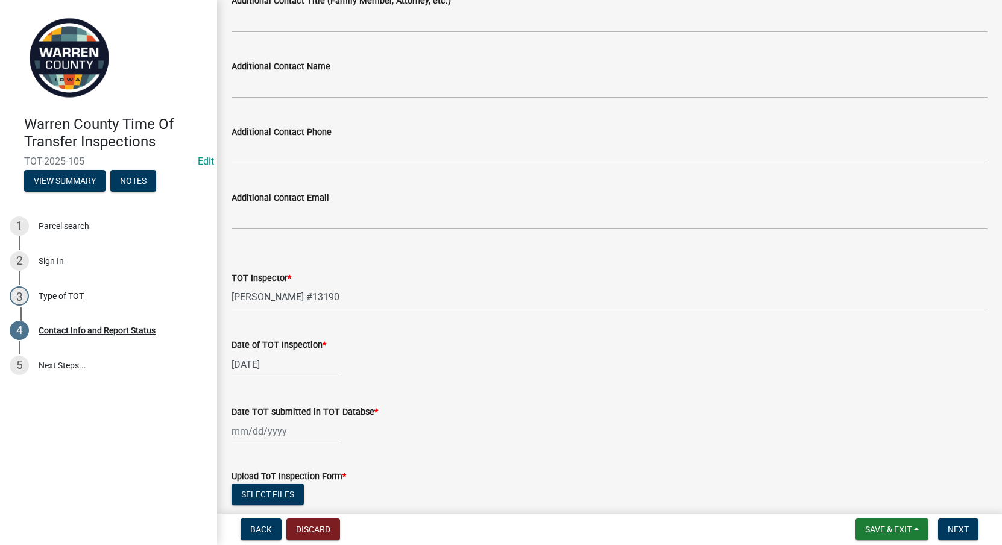
scroll to position [1113, 0]
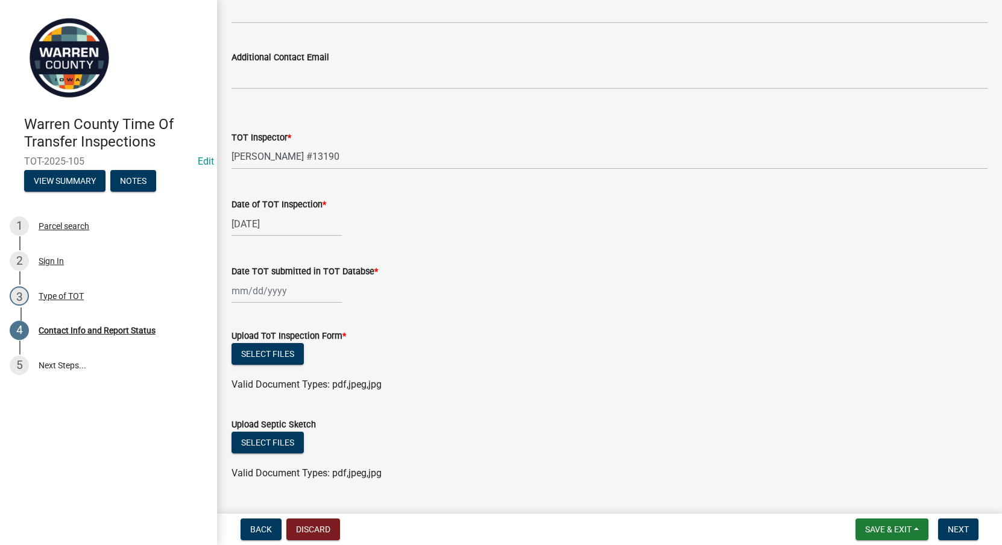
click at [258, 294] on div at bounding box center [286, 290] width 110 height 25
select select "9"
select select "2025"
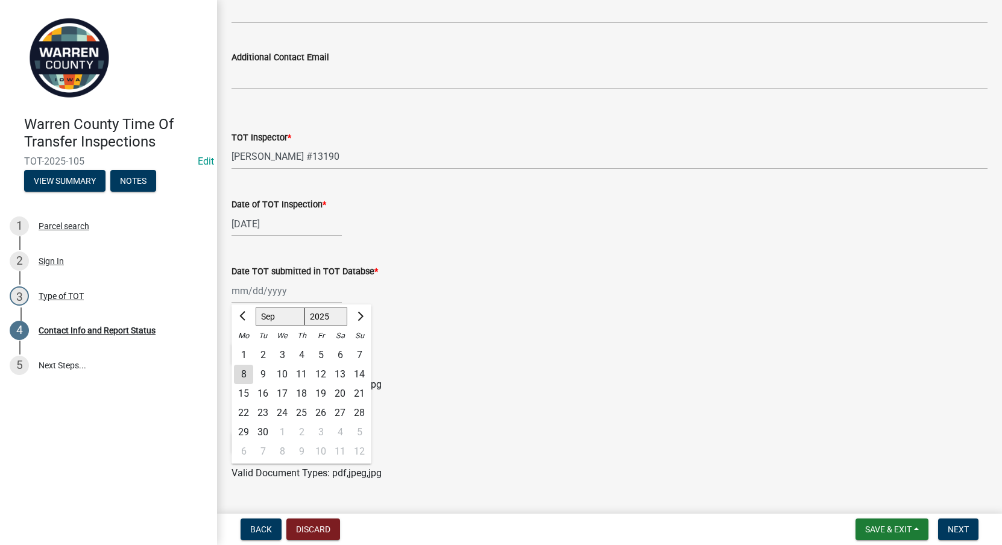
click at [241, 376] on div "8" at bounding box center [243, 374] width 19 height 19
type input "[DATE]"
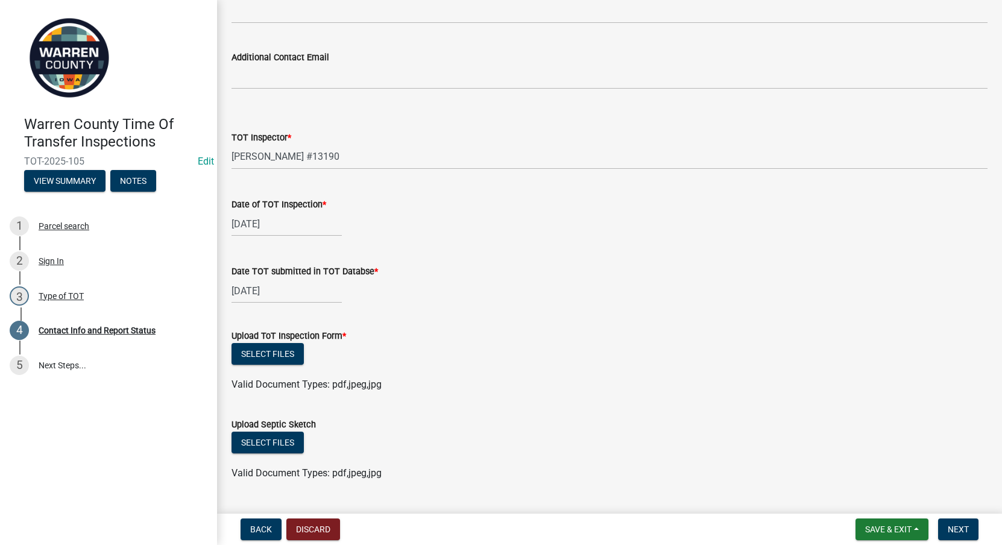
scroll to position [1253, 0]
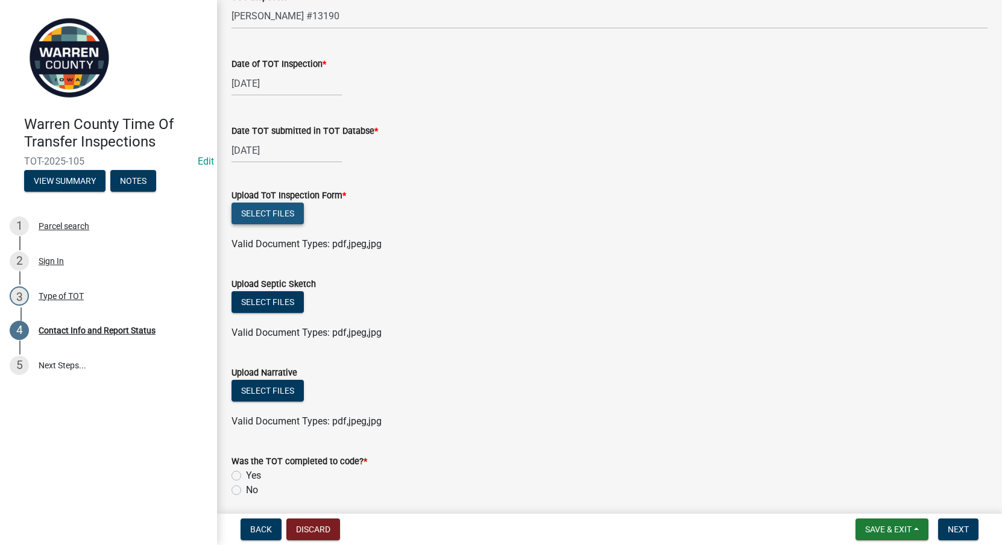
click at [271, 212] on button "Select files" at bounding box center [267, 214] width 72 height 22
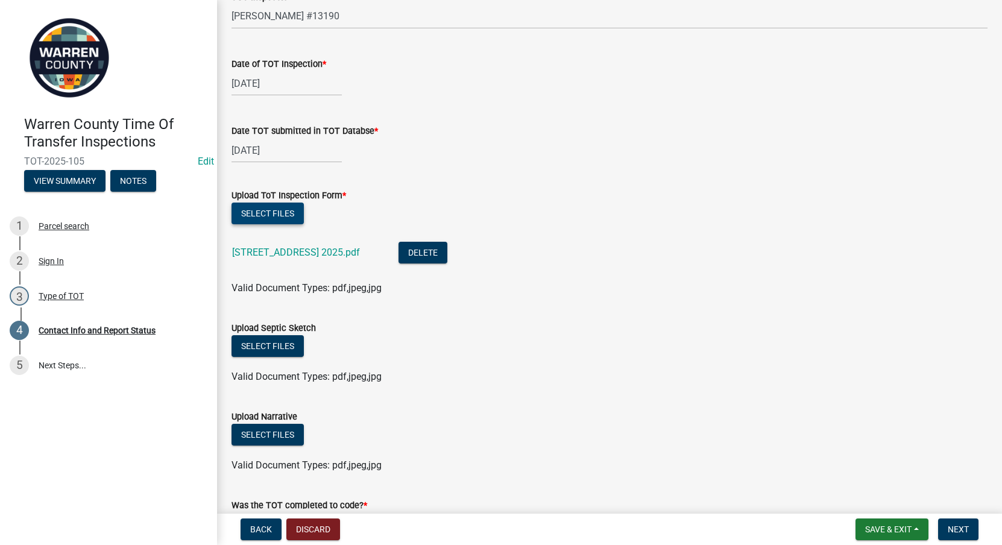
scroll to position [1394, 0]
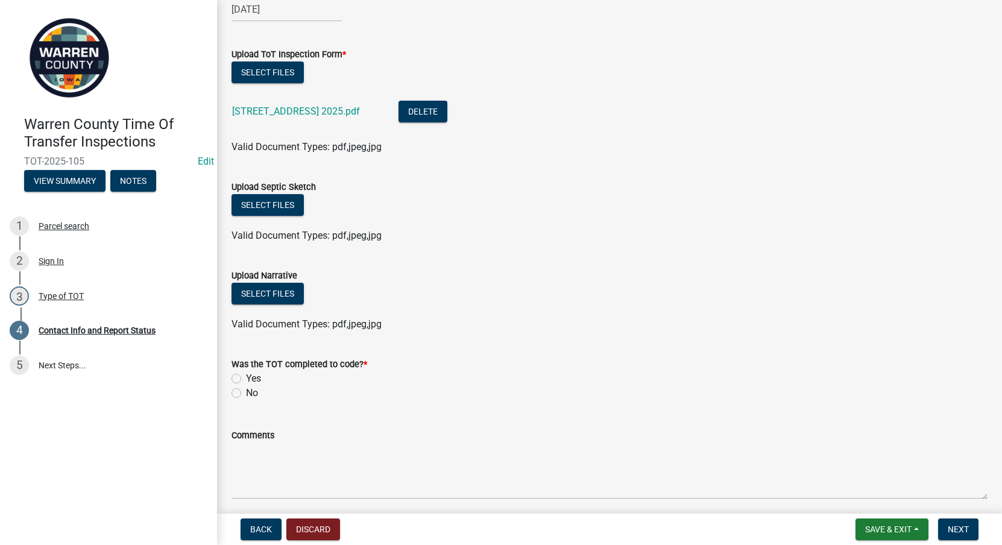
click at [246, 377] on label "Yes" at bounding box center [253, 378] width 15 height 14
click at [246, 377] on input "Yes" at bounding box center [250, 375] width 8 height 8
radio input "true"
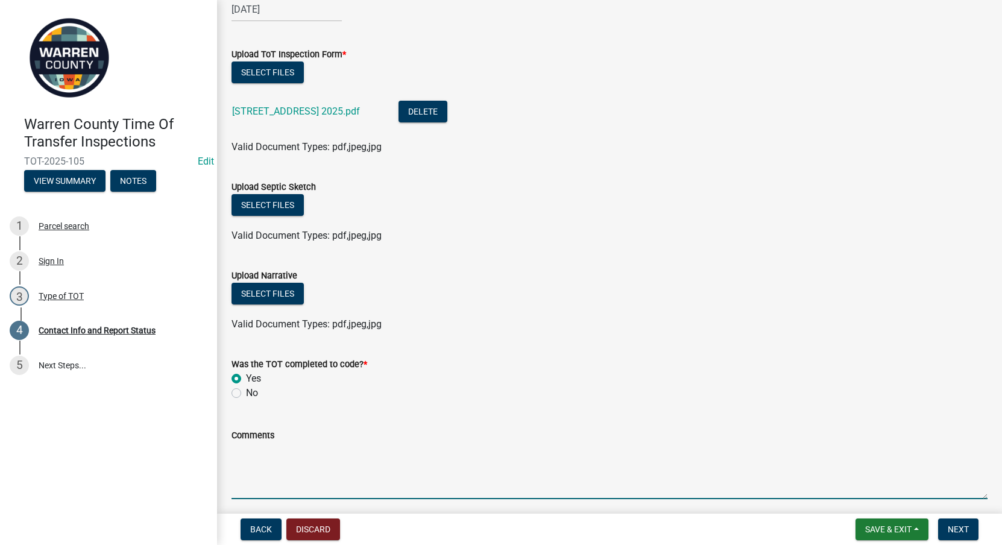
click at [288, 459] on textarea "Comments" at bounding box center [609, 470] width 756 height 57
paste textarea "Distribution box and sample results are failing. New distribution box needs ins…"
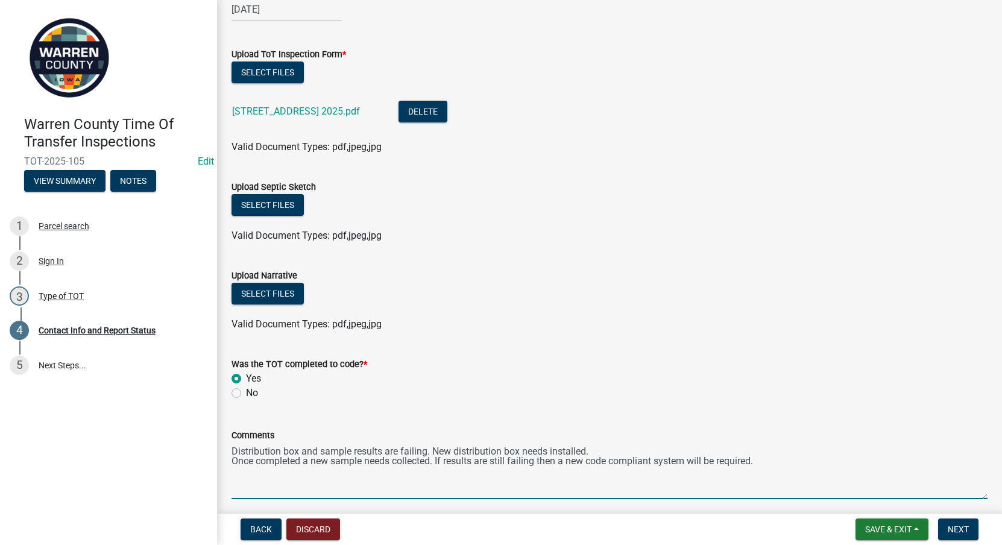
click at [234, 463] on textarea "Distribution box and sample results are failing. New distribution box needs ins…" at bounding box center [609, 470] width 756 height 57
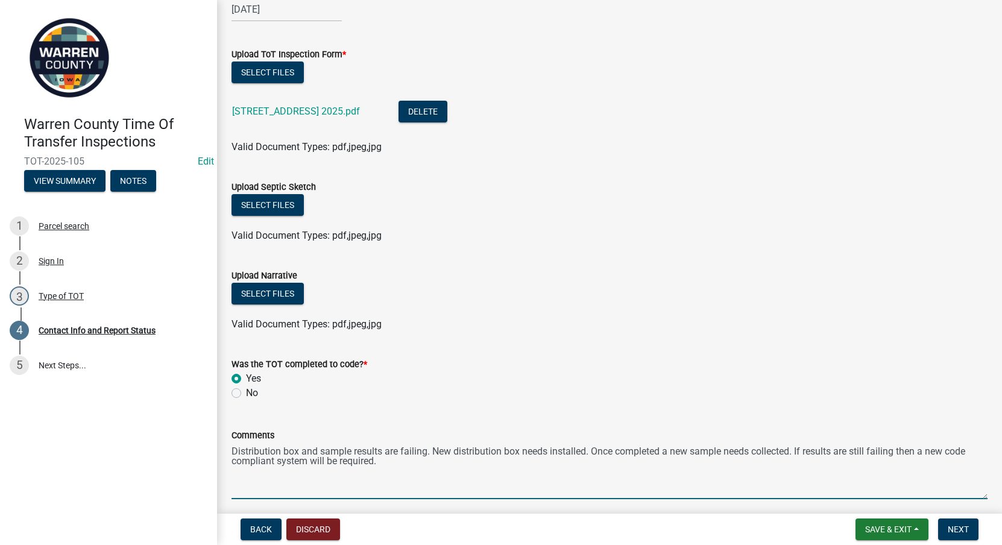
click at [614, 486] on textarea "Distribution box and sample results are failing. New distribution box needs ins…" at bounding box center [609, 470] width 756 height 57
type textarea "Distribution box and sample results are failing. New distribution box needs ins…"
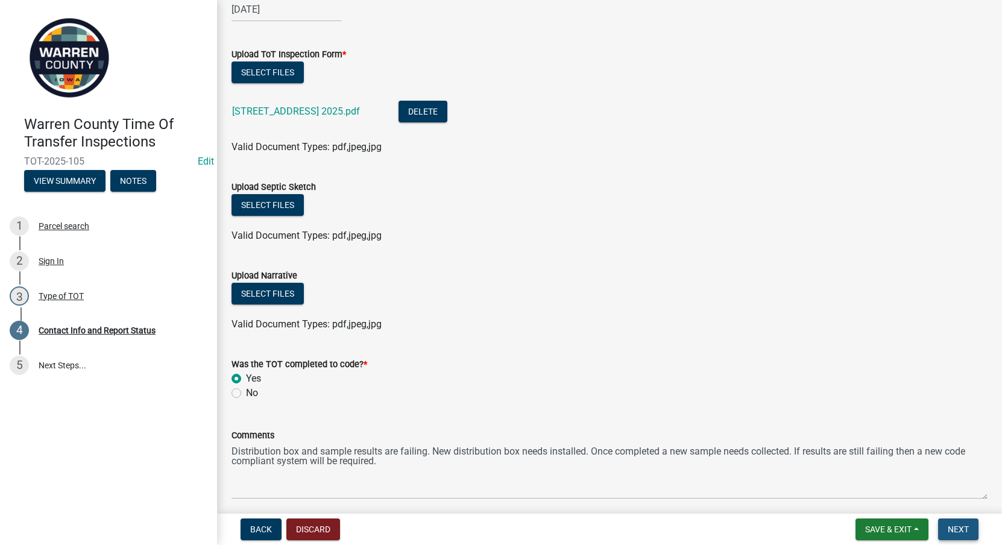
click at [948, 526] on span "Next" at bounding box center [958, 529] width 21 height 10
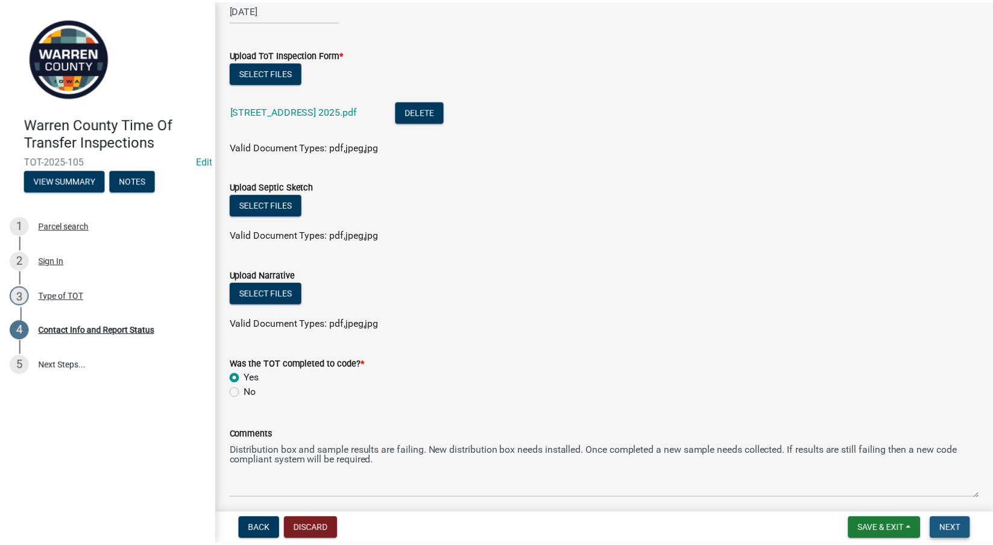
scroll to position [0, 0]
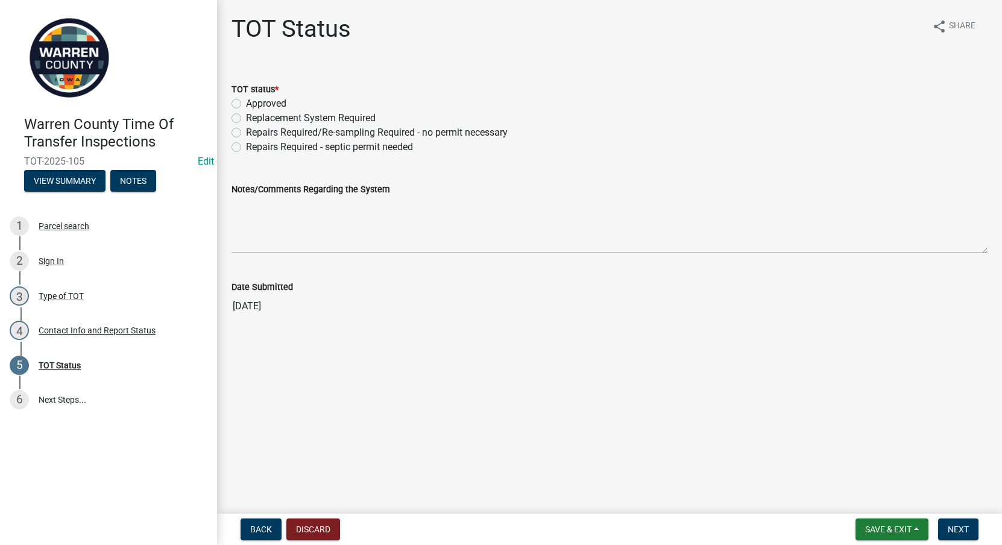
click at [246, 144] on label "Repairs Required - septic permit needed" at bounding box center [329, 147] width 167 height 14
click at [246, 144] on input "Repairs Required - septic permit needed" at bounding box center [250, 144] width 8 height 8
radio input "true"
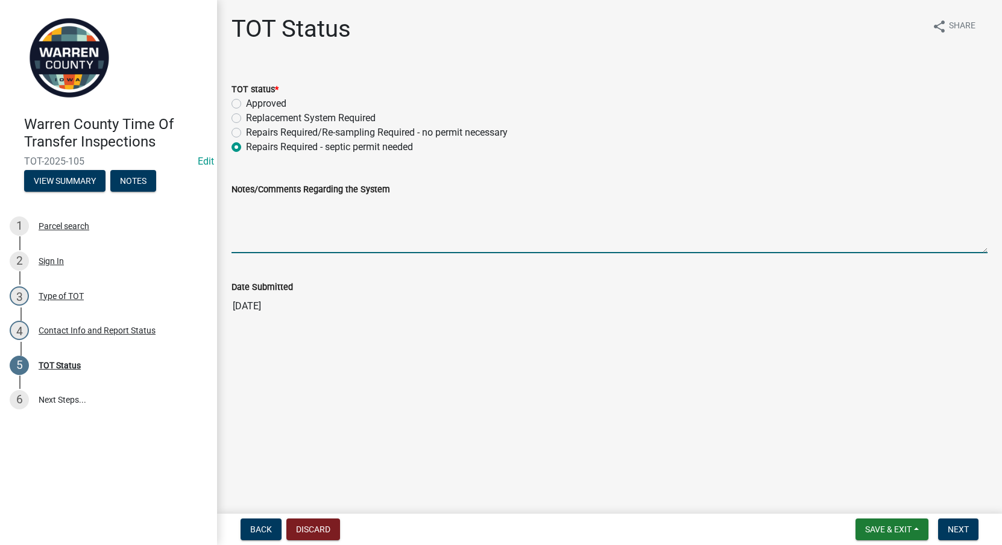
click at [266, 225] on textarea "Notes/Comments Regarding the System" at bounding box center [609, 224] width 756 height 57
paste textarea "Distribution box and sample results are failing. New distribution box needs ins…"
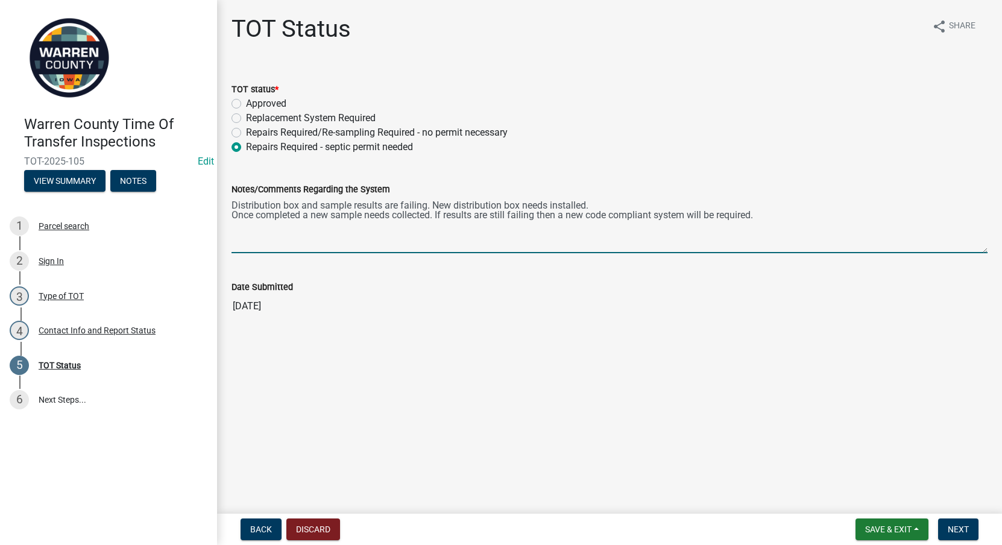
click at [234, 216] on textarea "Distribution box and sample results are failing. New distribution box needs ins…" at bounding box center [609, 224] width 756 height 57
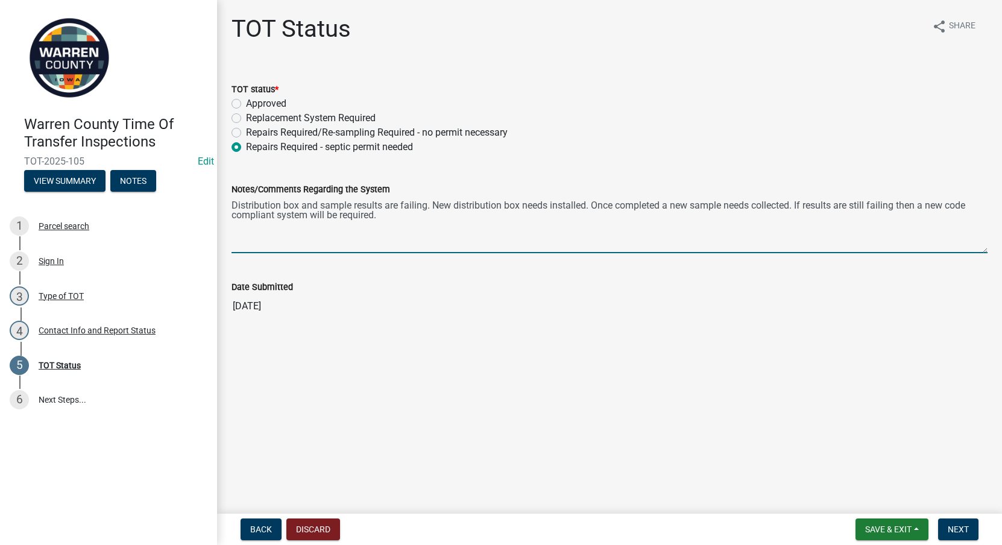
click at [407, 221] on textarea "Distribution box and sample results are failing. New distribution box needs ins…" at bounding box center [609, 224] width 756 height 57
type textarea "Distribution box and sample results are failing. New distribution box needs ins…"
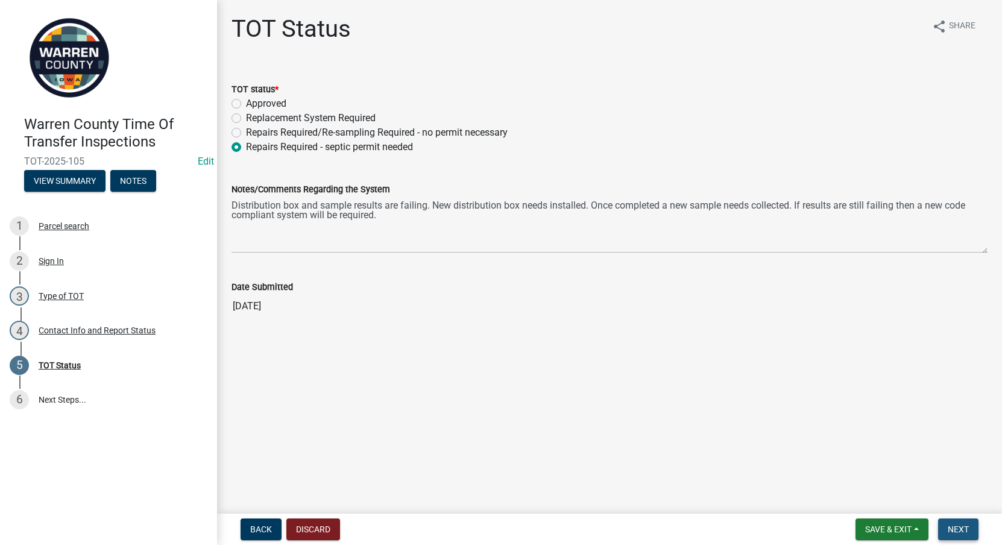
click at [970, 538] on button "Next" at bounding box center [958, 529] width 40 height 22
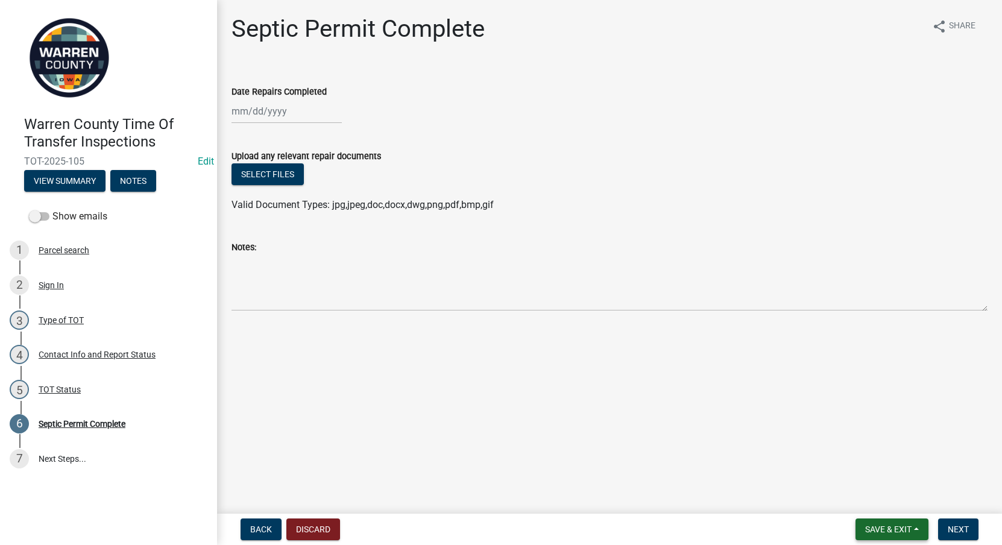
click at [888, 523] on button "Save & Exit" at bounding box center [891, 529] width 73 height 22
click at [879, 495] on button "Save & Exit" at bounding box center [880, 497] width 96 height 29
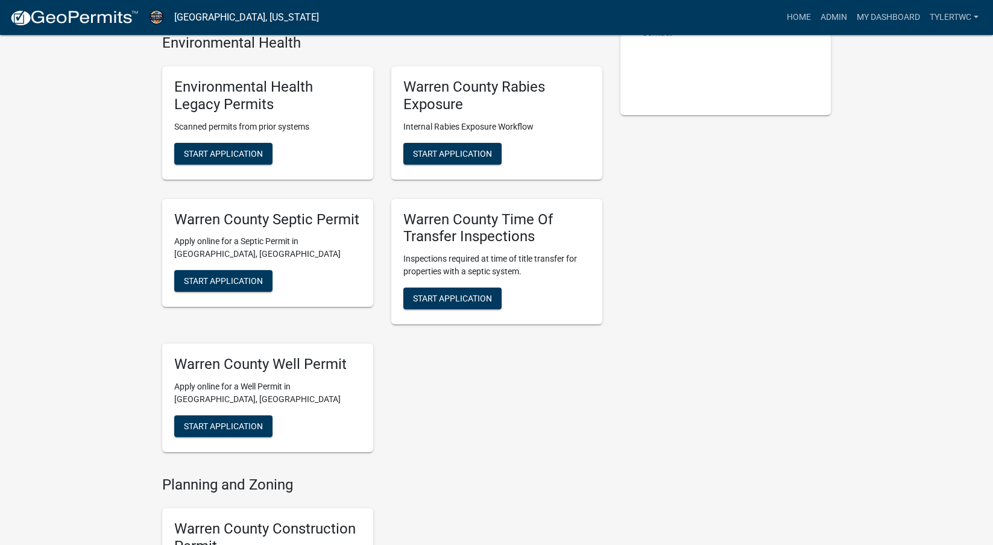
scroll to position [281, 0]
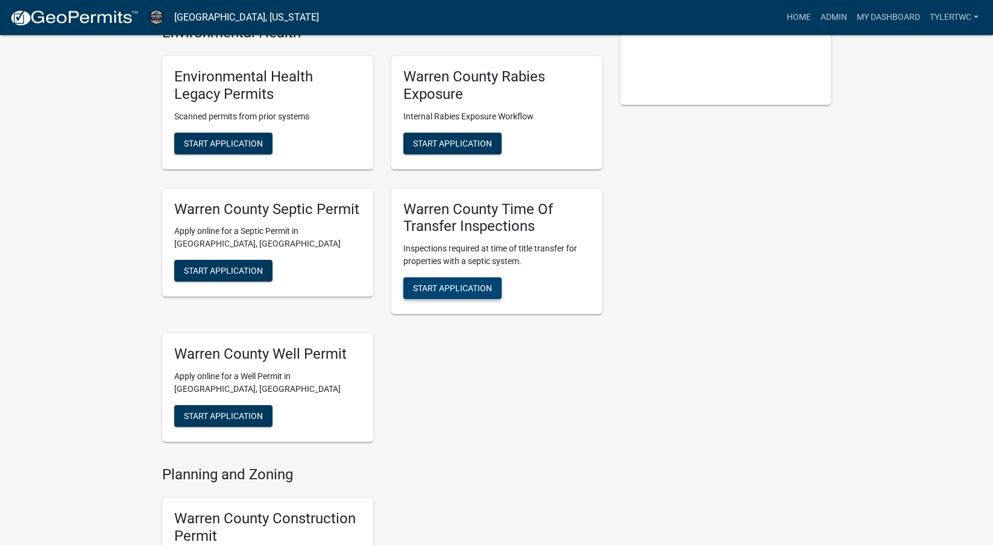
click at [435, 286] on span "Start Application" at bounding box center [452, 288] width 79 height 10
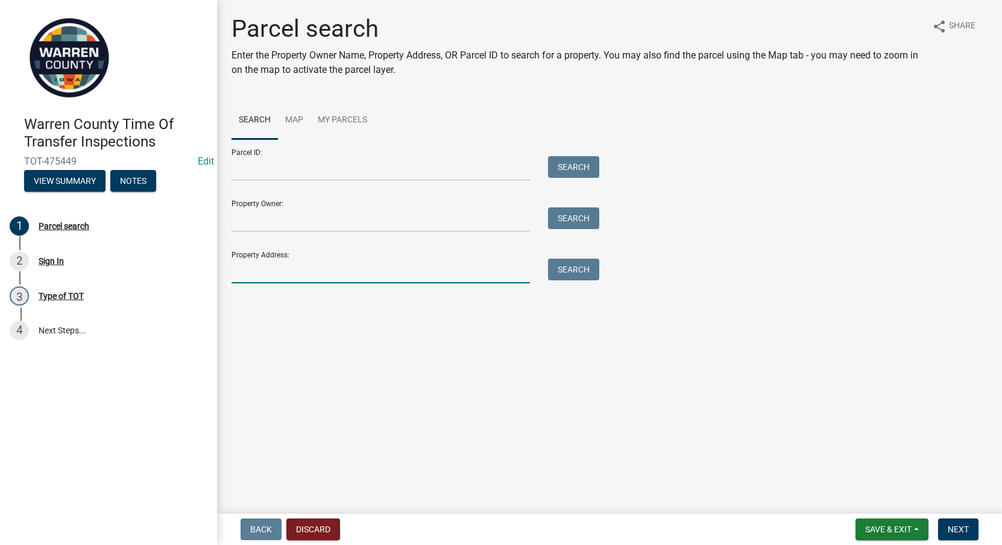
click at [351, 274] on input "Property Address:" at bounding box center [380, 271] width 298 height 25
type input "5014"
click at [577, 269] on button "Search" at bounding box center [573, 270] width 51 height 22
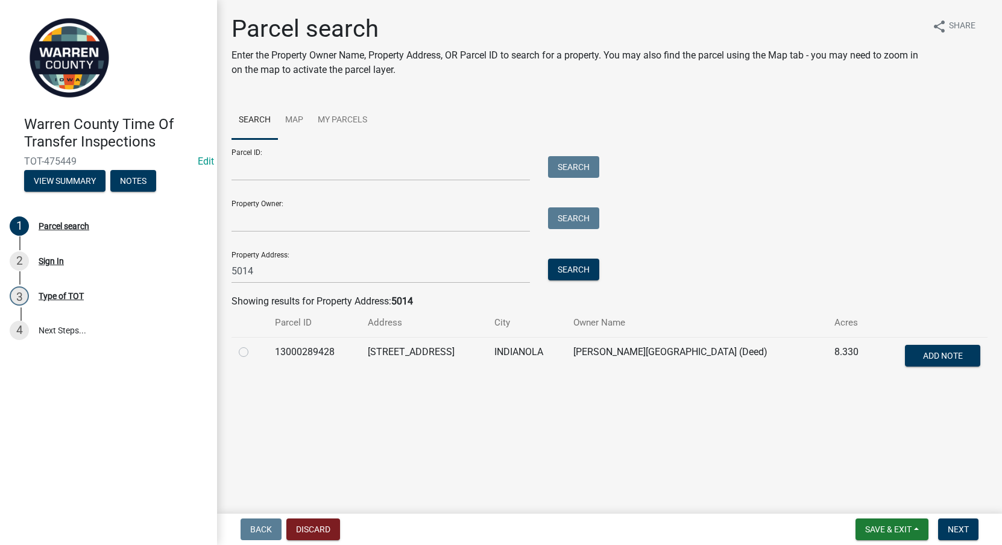
click at [253, 345] on label at bounding box center [253, 345] width 0 height 0
click at [253, 353] on input "radio" at bounding box center [257, 349] width 8 height 8
radio input "true"
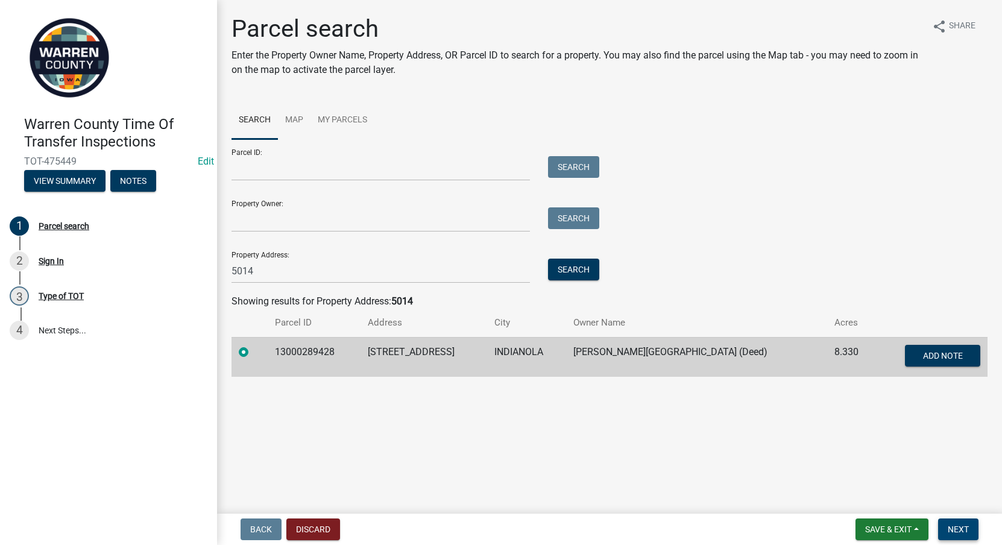
click at [949, 521] on button "Next" at bounding box center [958, 529] width 40 height 22
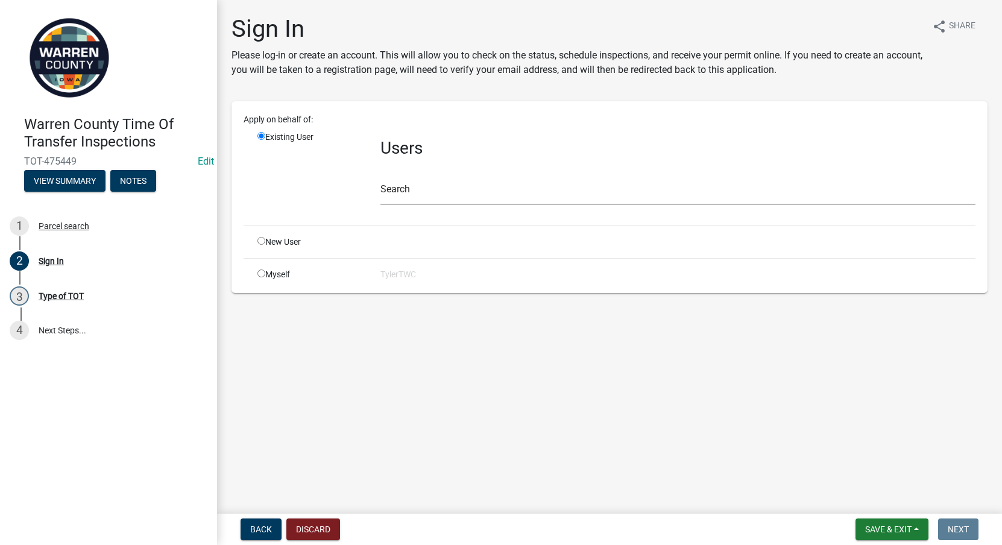
click at [258, 278] on div "Myself" at bounding box center [309, 274] width 123 height 13
click at [260, 271] on input "radio" at bounding box center [261, 273] width 8 height 8
radio input "true"
radio input "false"
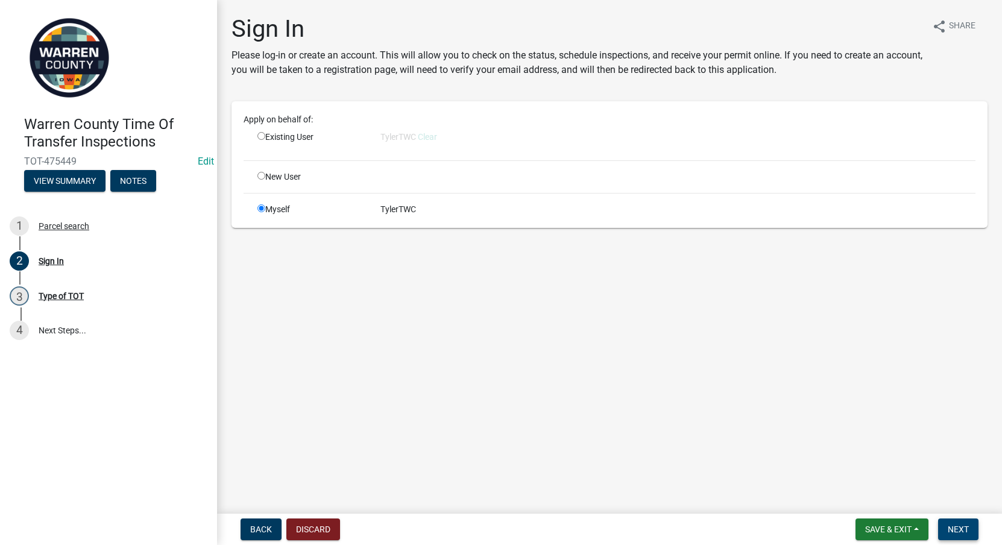
click at [964, 533] on span "Next" at bounding box center [958, 529] width 21 height 10
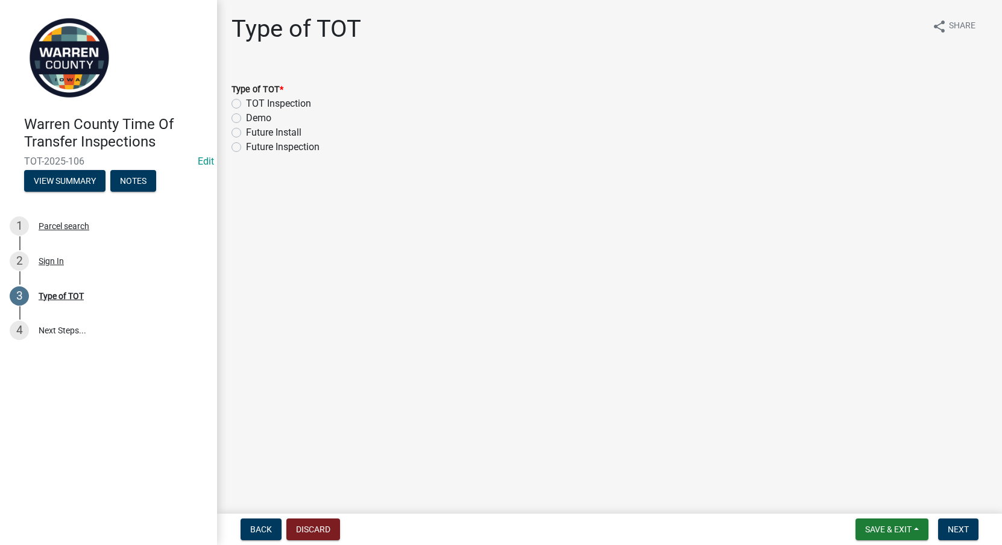
click at [246, 102] on label "TOT Inspection" at bounding box center [278, 103] width 65 height 14
click at [246, 102] on input "TOT Inspection" at bounding box center [250, 100] width 8 height 8
radio input "true"
click at [952, 524] on span "Next" at bounding box center [958, 529] width 21 height 10
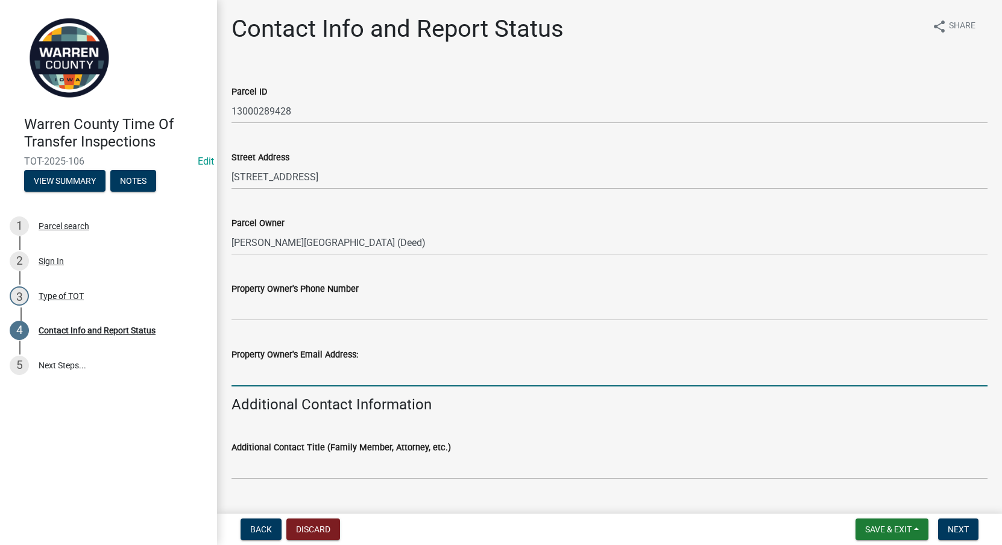
click at [297, 379] on input "Property Owner's Email Address:" at bounding box center [609, 374] width 756 height 25
paste input "[PERSON_NAME][EMAIL_ADDRESS][PERSON_NAME][DOMAIN_NAME]"
type input "[PERSON_NAME][EMAIL_ADDRESS][PERSON_NAME][DOMAIN_NAME]"
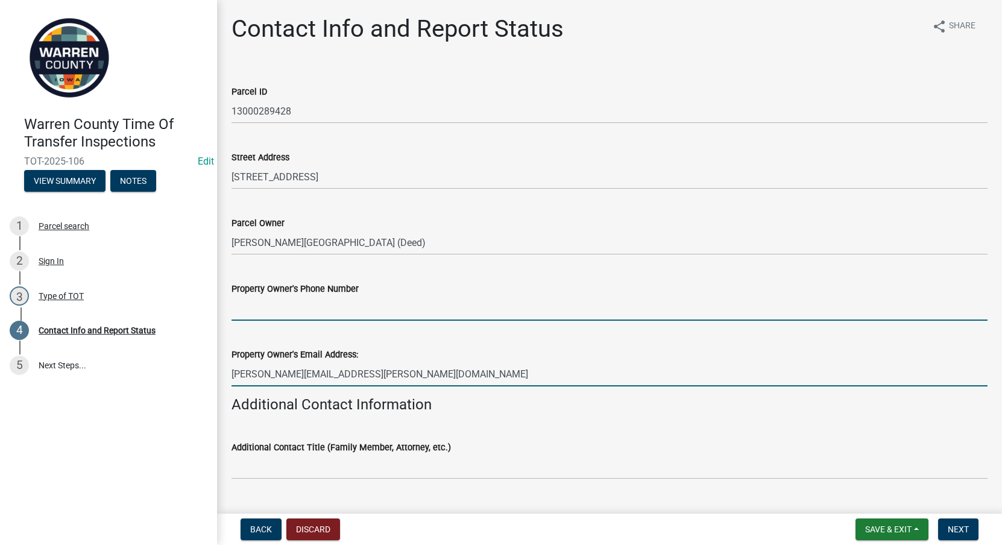
click at [307, 310] on input "Property Owner's Phone Number" at bounding box center [609, 308] width 756 height 25
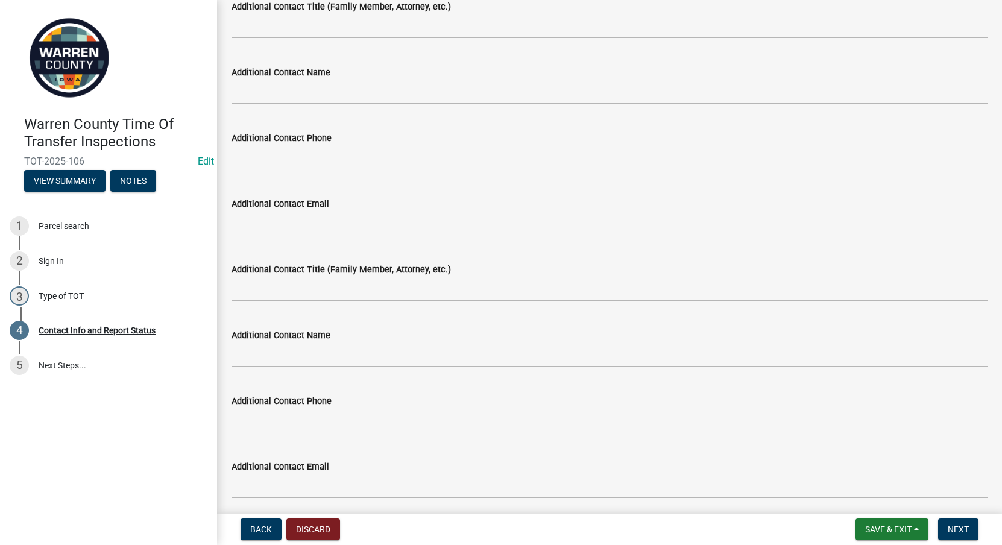
scroll to position [1125, 0]
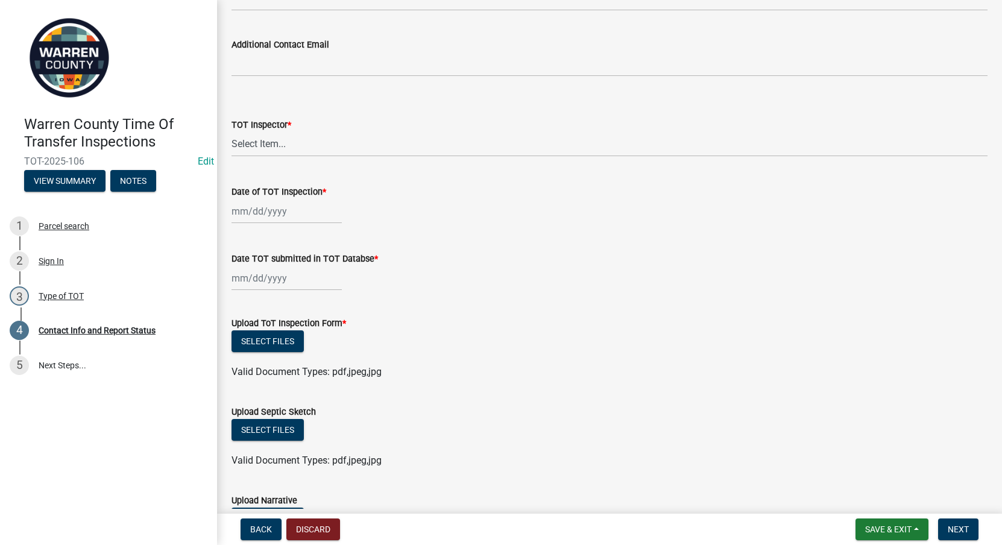
type input "515-4017599"
click at [256, 142] on select "Select Item... [PERSON_NAME] #13190 [PERSON_NAME] #8479 [PERSON_NAME] #2007 [PE…" at bounding box center [609, 144] width 756 height 25
click at [231, 132] on select "Select Item... [PERSON_NAME] #13190 [PERSON_NAME] #8479 [PERSON_NAME] #2007 [PE…" at bounding box center [609, 144] width 756 height 25
select select "147d66a1-3ba2-4e16-8965-85022ebdf561"
click at [279, 213] on div at bounding box center [286, 211] width 110 height 25
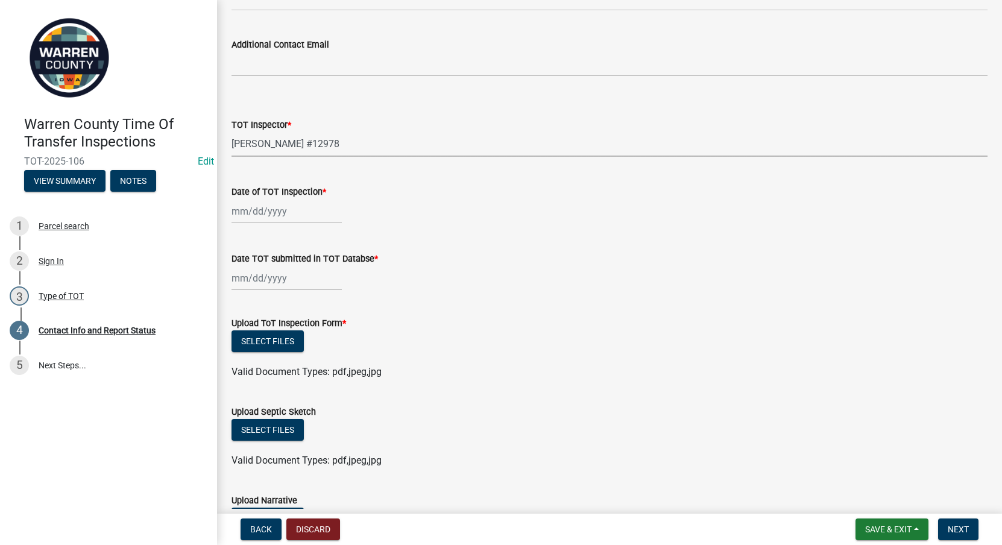
select select "9"
select select "2025"
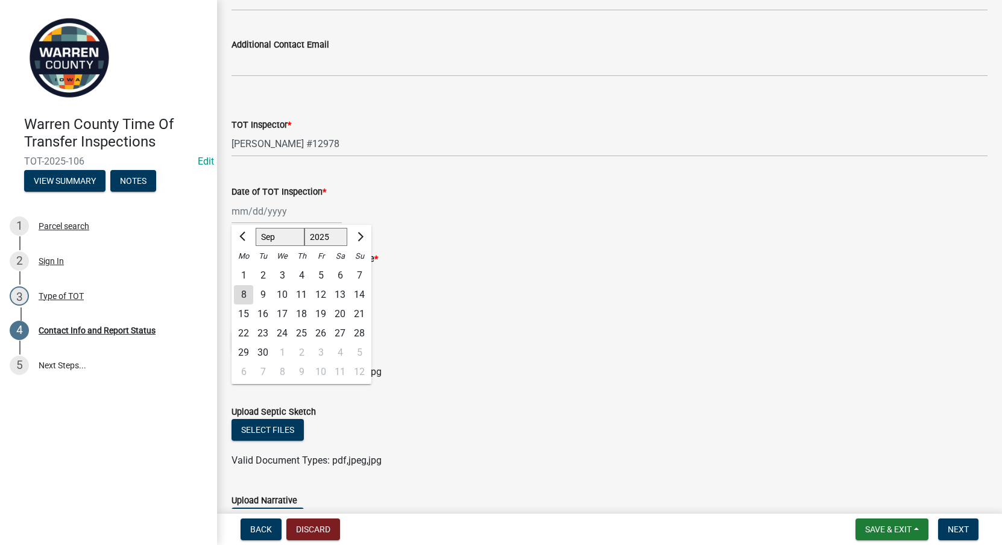
click at [321, 272] on div "5" at bounding box center [320, 275] width 19 height 19
type input "[DATE]"
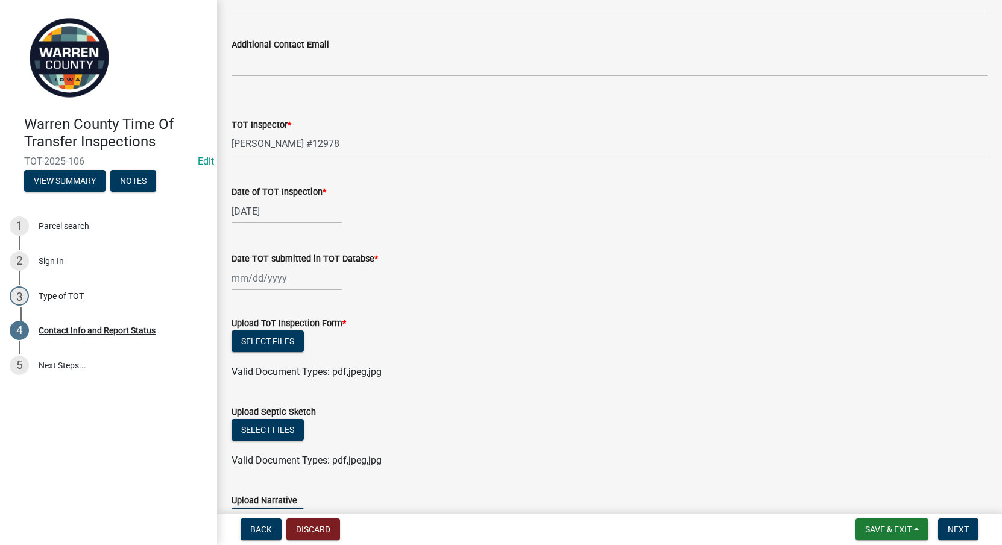
select select "9"
select select "2025"
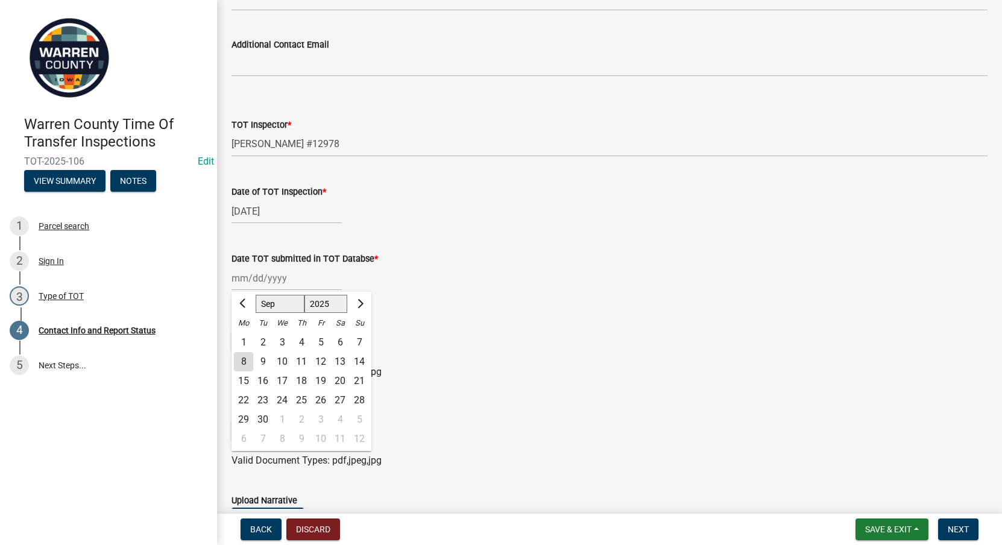
click at [268, 277] on div "[PERSON_NAME] Feb Mar Apr [PERSON_NAME][DATE] Oct Nov [DATE] 1526 1527 1528 152…" at bounding box center [286, 278] width 110 height 25
click at [322, 338] on div "5" at bounding box center [320, 342] width 19 height 19
type input "[DATE]"
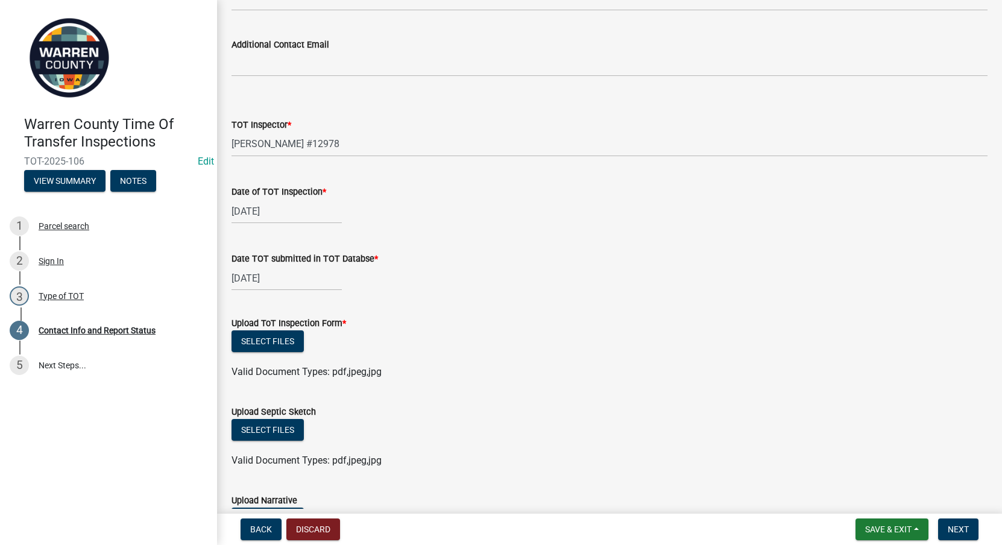
scroll to position [1266, 0]
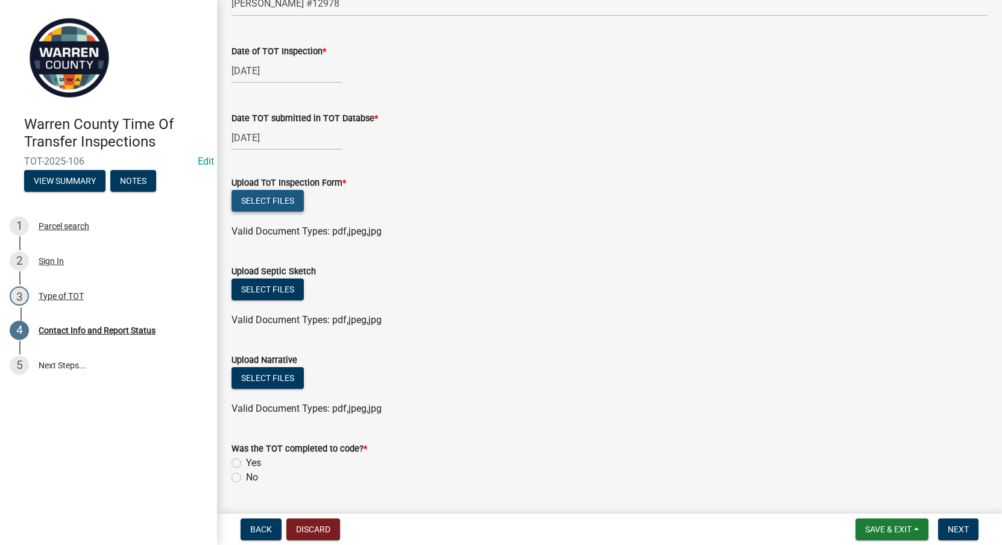
click at [273, 202] on button "Select files" at bounding box center [267, 201] width 72 height 22
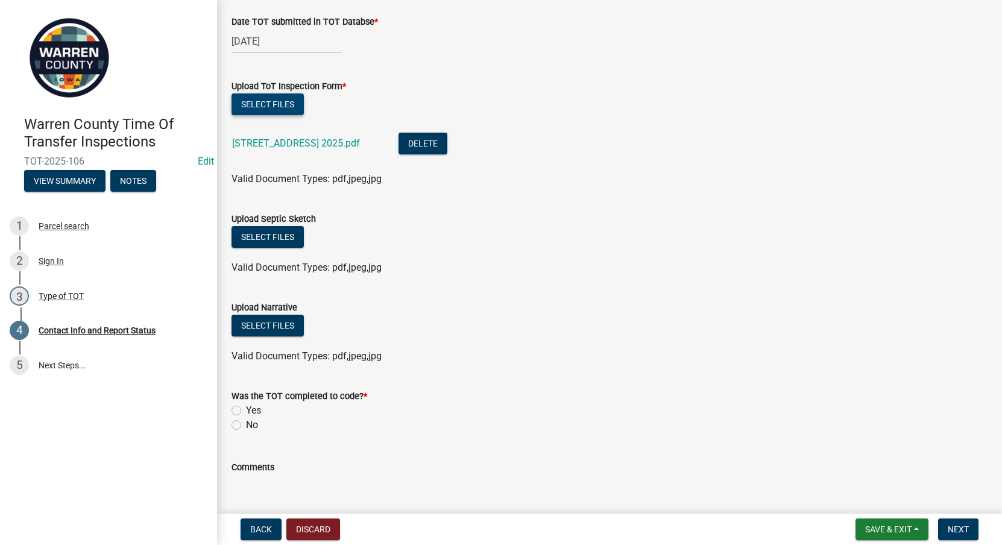
scroll to position [1406, 0]
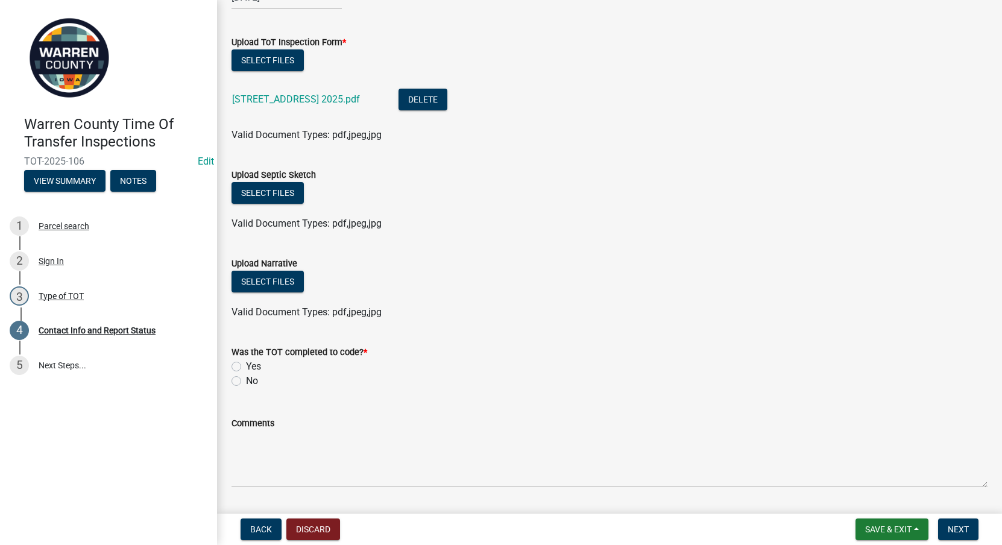
click at [246, 368] on label "Yes" at bounding box center [253, 366] width 15 height 14
click at [246, 367] on input "Yes" at bounding box center [250, 363] width 8 height 8
radio input "true"
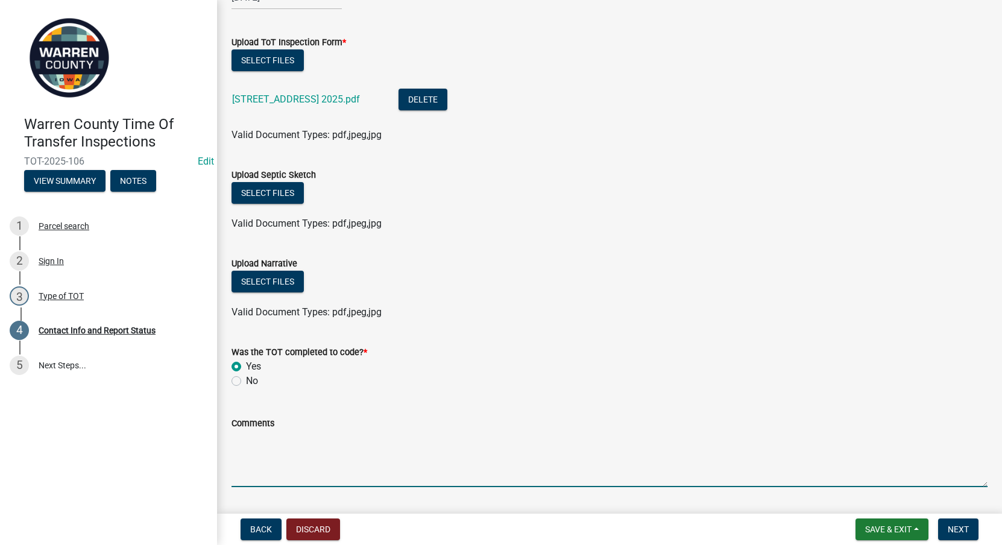
click at [273, 462] on textarea "Comments" at bounding box center [609, 458] width 756 height 57
paste textarea "Recommend installing risers and adding filter to septic tank outlet."
type textarea "Recommend installing risers and adding filter to septic tank outlet."
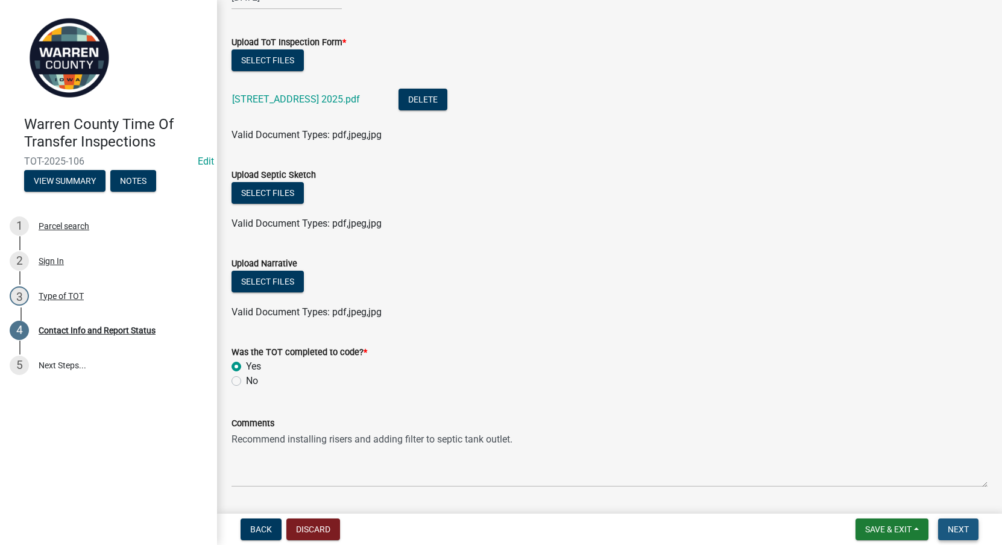
click at [947, 525] on button "Next" at bounding box center [958, 529] width 40 height 22
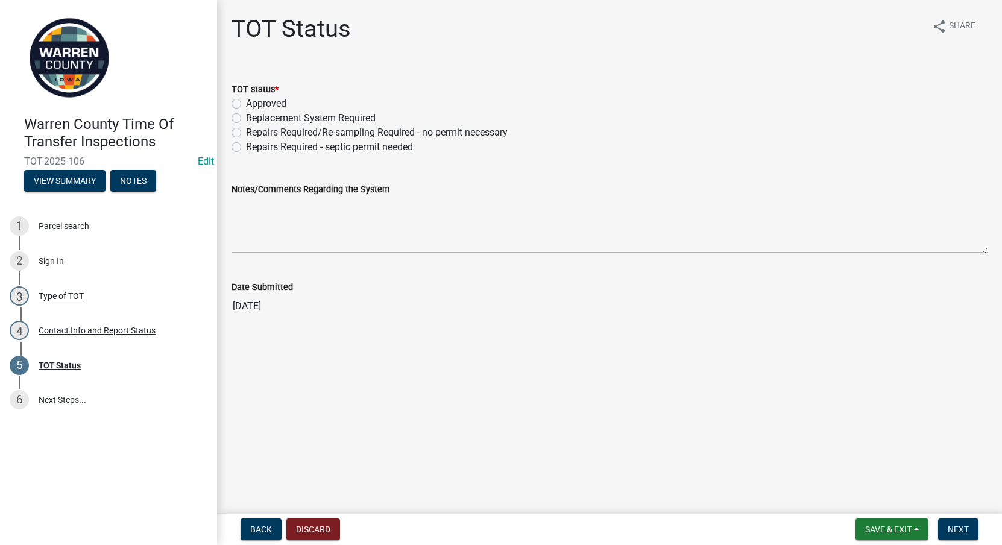
click at [246, 104] on label "Approved" at bounding box center [266, 103] width 40 height 14
click at [246, 104] on input "Approved" at bounding box center [250, 100] width 8 height 8
radio input "true"
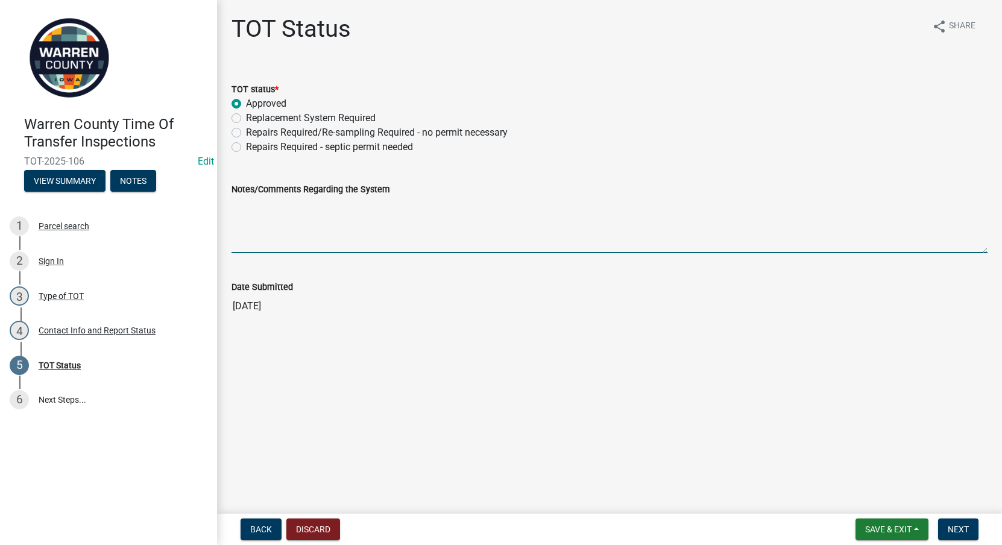
click at [321, 225] on textarea "Notes/Comments Regarding the System" at bounding box center [609, 224] width 756 height 57
paste textarea "Recommend installing risers and adding filter to septic tank outlet."
type textarea "Recommend installing risers and adding filter to septic tank outlet."
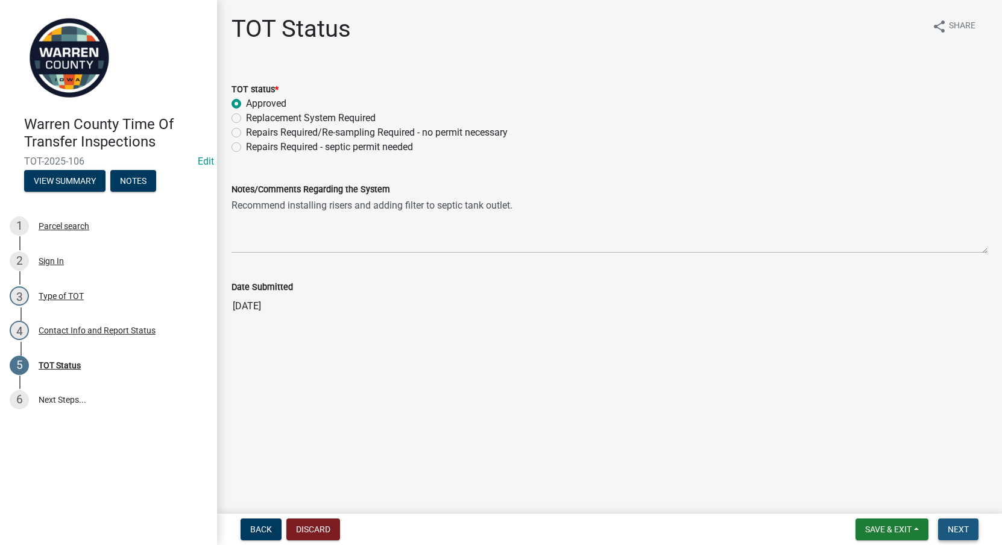
click at [947, 520] on button "Next" at bounding box center [958, 529] width 40 height 22
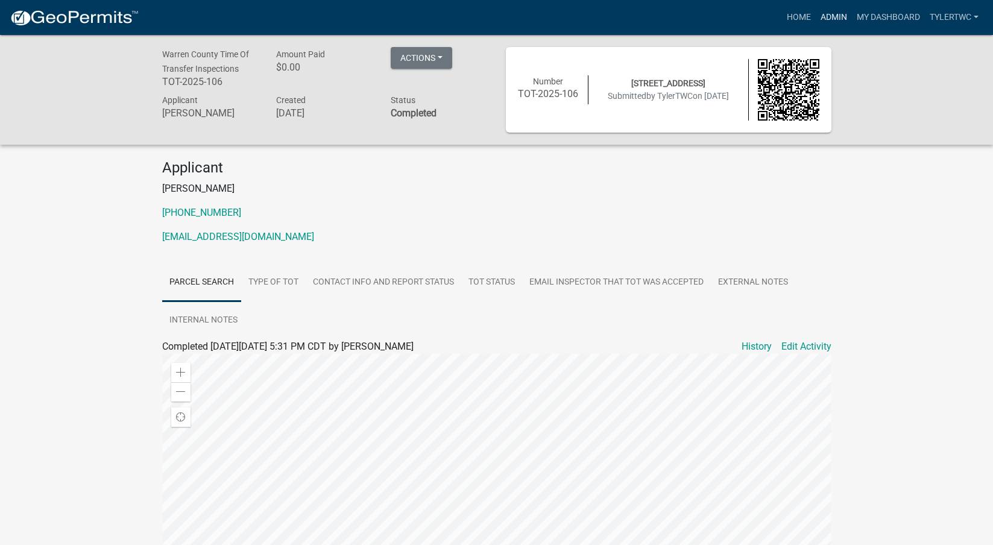
click at [838, 19] on link "Admin" at bounding box center [834, 17] width 36 height 23
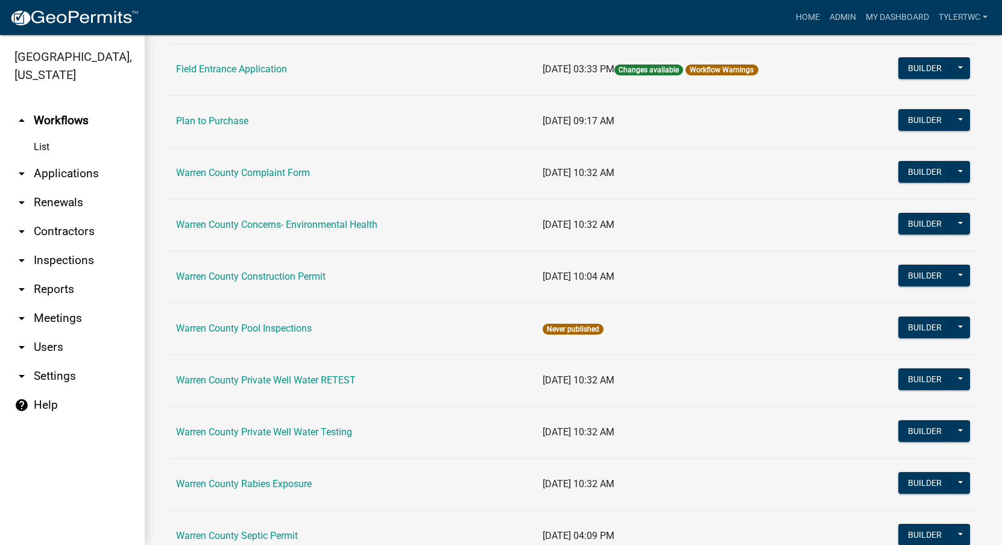
scroll to position [734, 0]
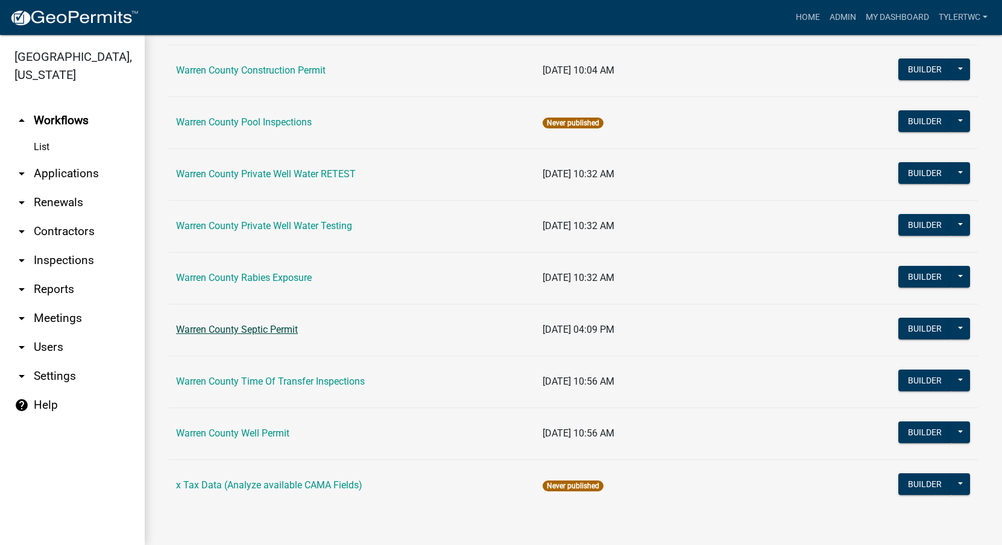
click at [239, 324] on link "Warren County Septic Permit" at bounding box center [237, 329] width 122 height 11
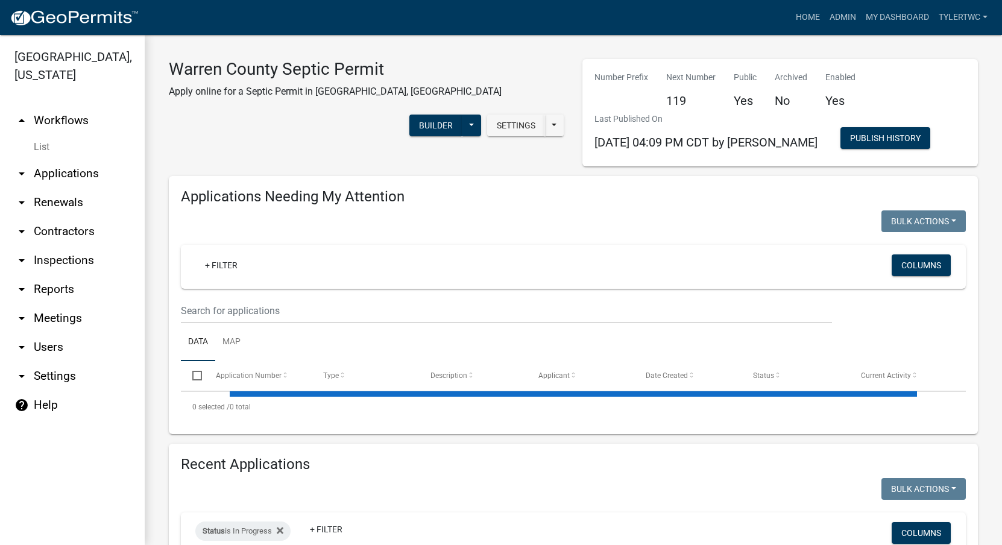
select select "2: 50"
select select "3: 100"
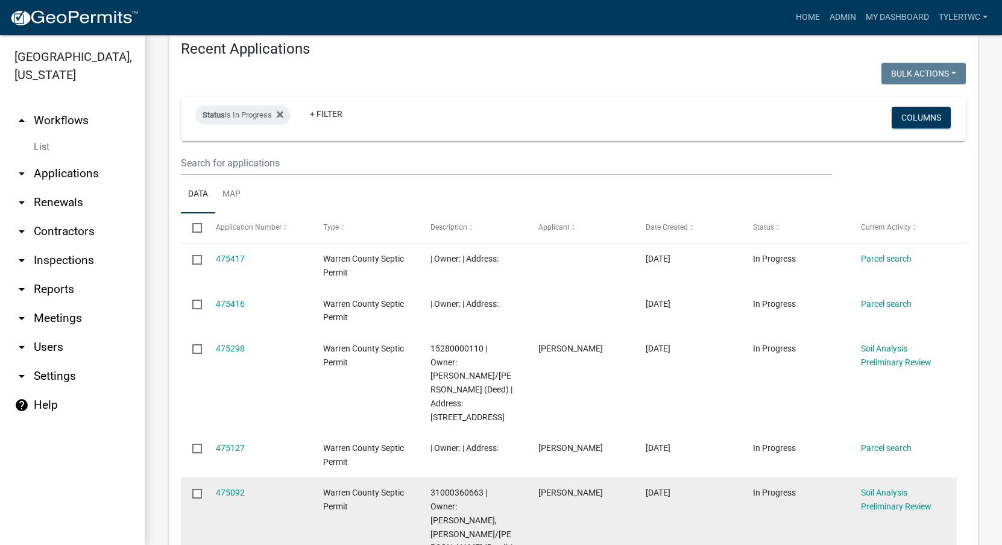
scroll to position [2000, 0]
